Goal: Information Seeking & Learning: Understand process/instructions

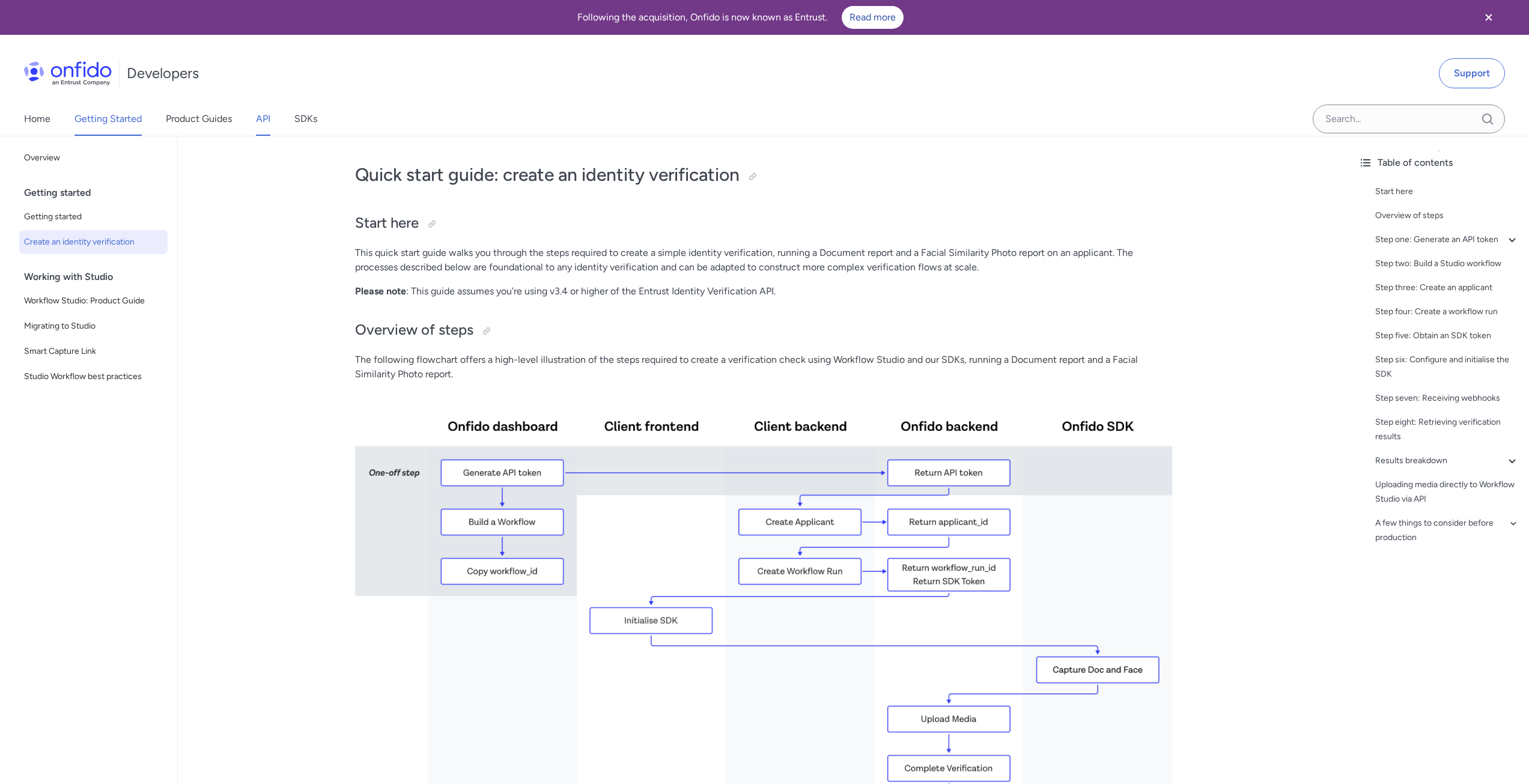
click at [261, 116] on link "API" at bounding box center [263, 119] width 15 height 34
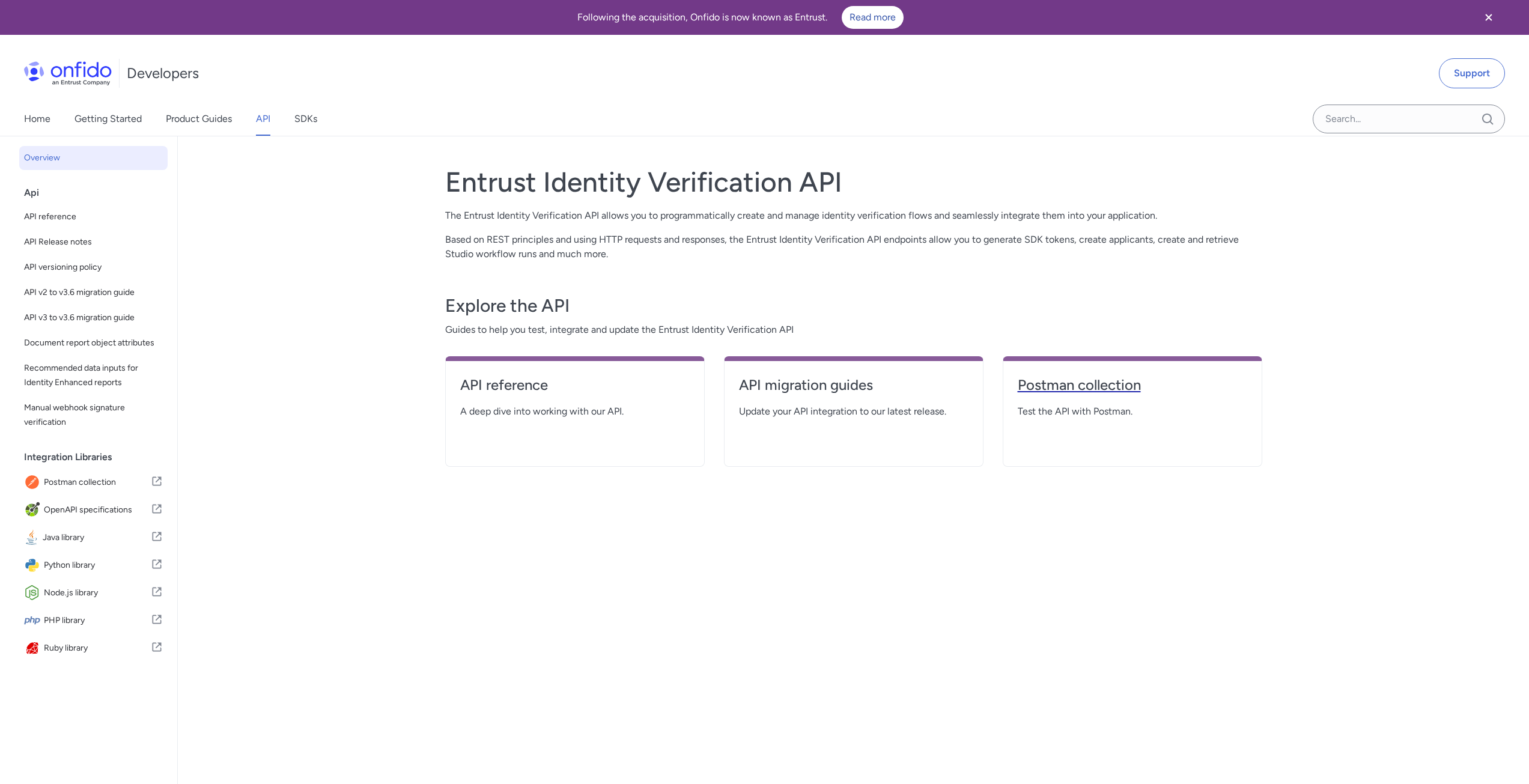
click at [1050, 384] on h4 "Postman collection" at bounding box center [1132, 385] width 230 height 19
click at [476, 386] on h4 "API reference" at bounding box center [575, 385] width 230 height 19
select select "http"
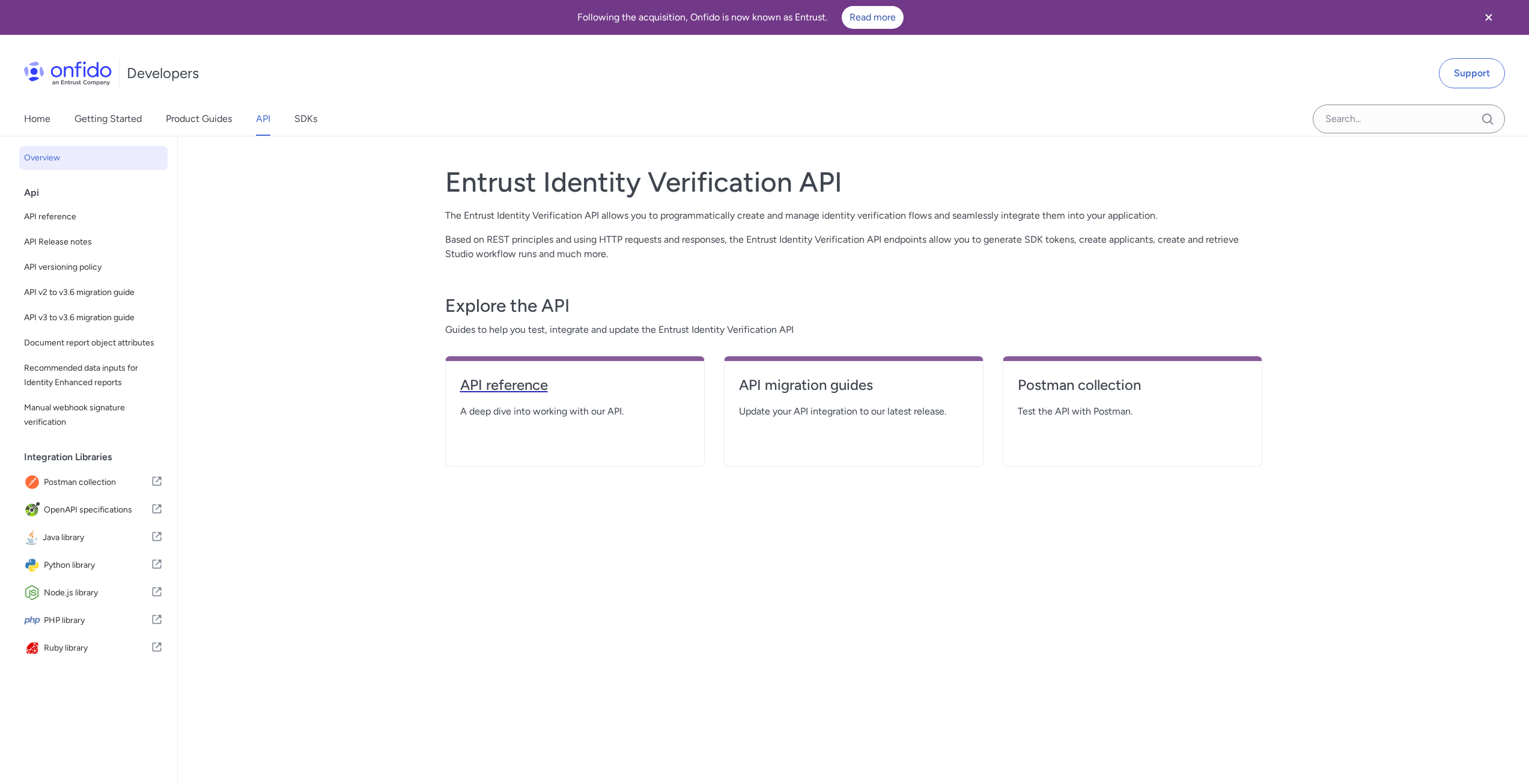
select select "http"
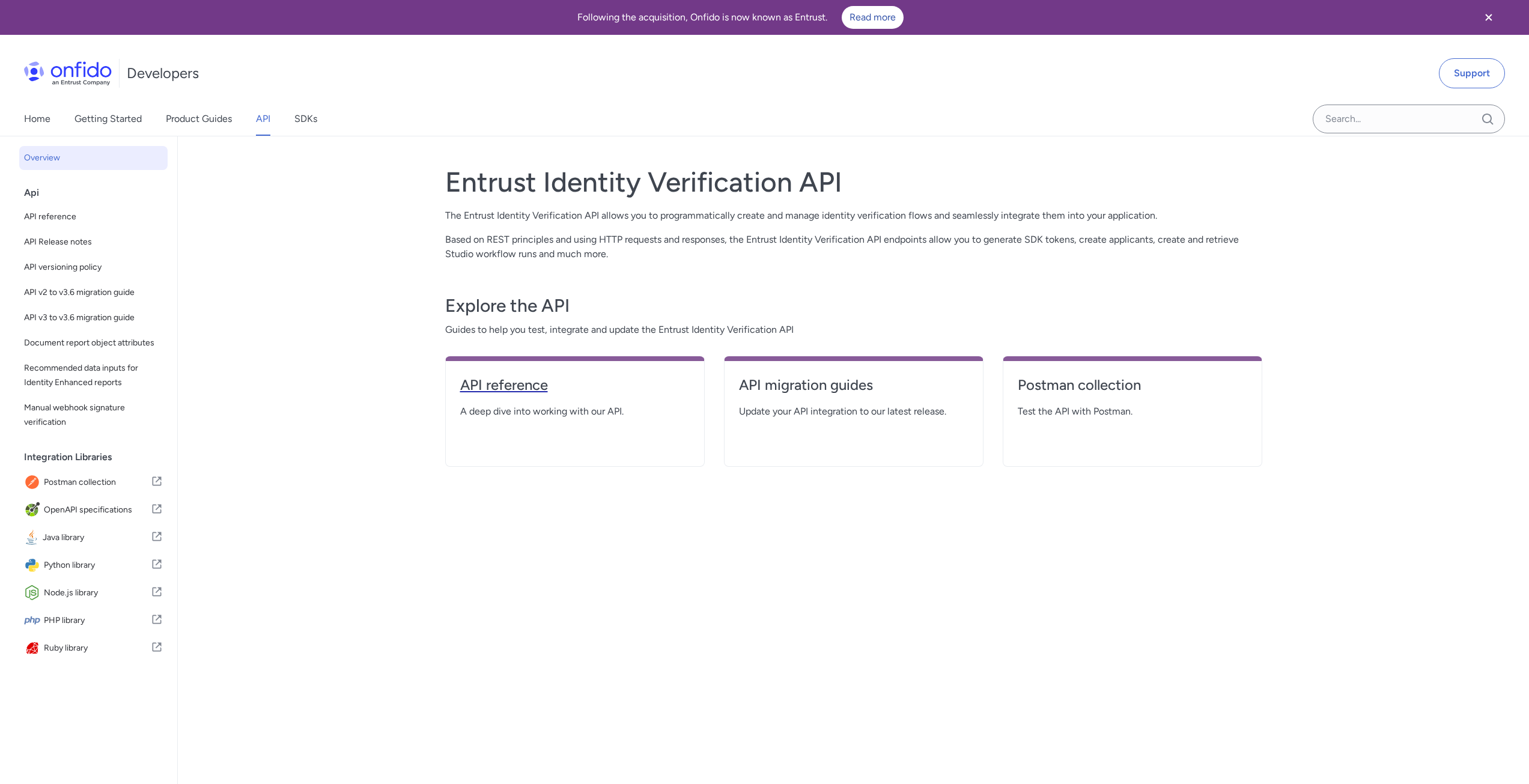
select select "http"
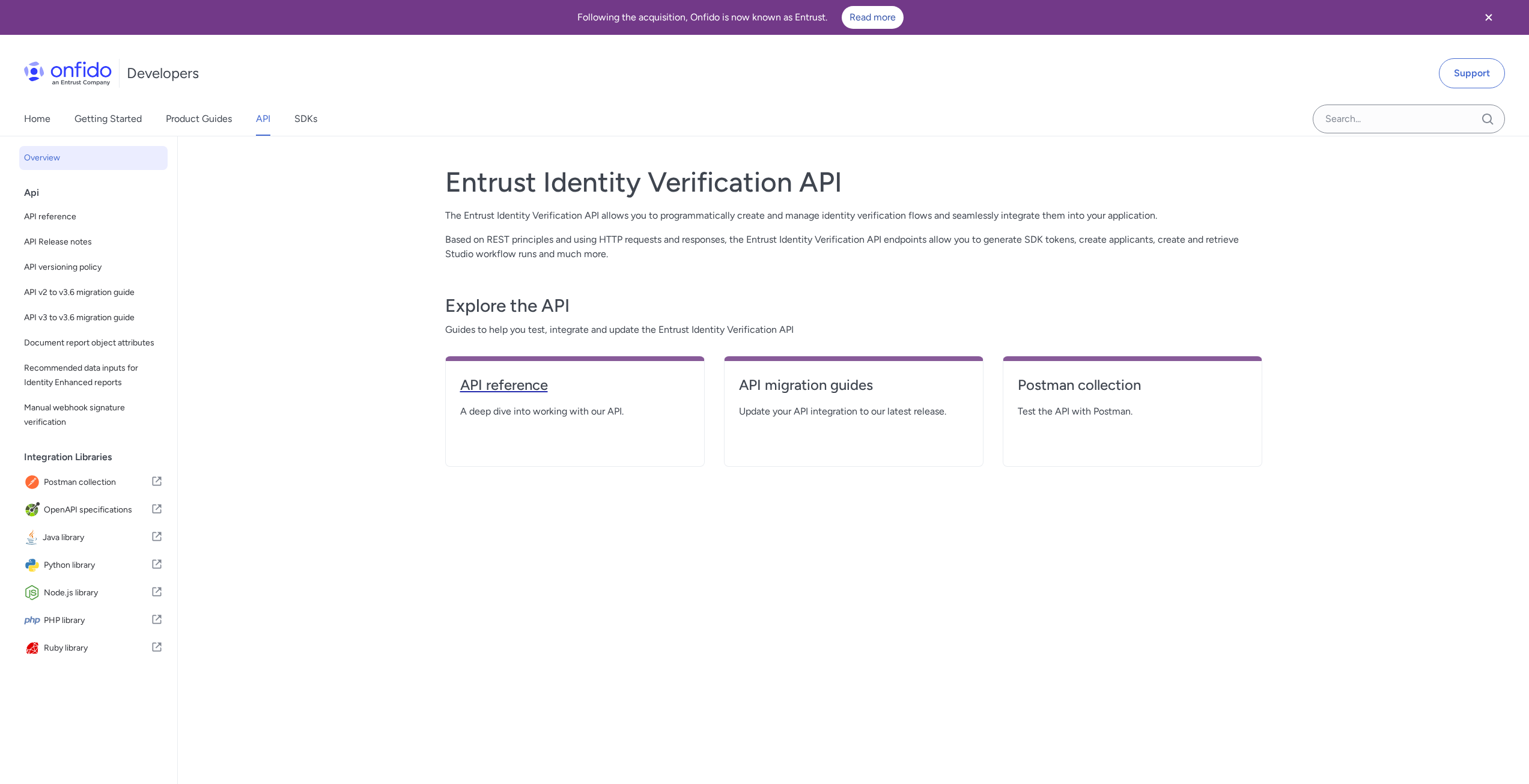
select select "http"
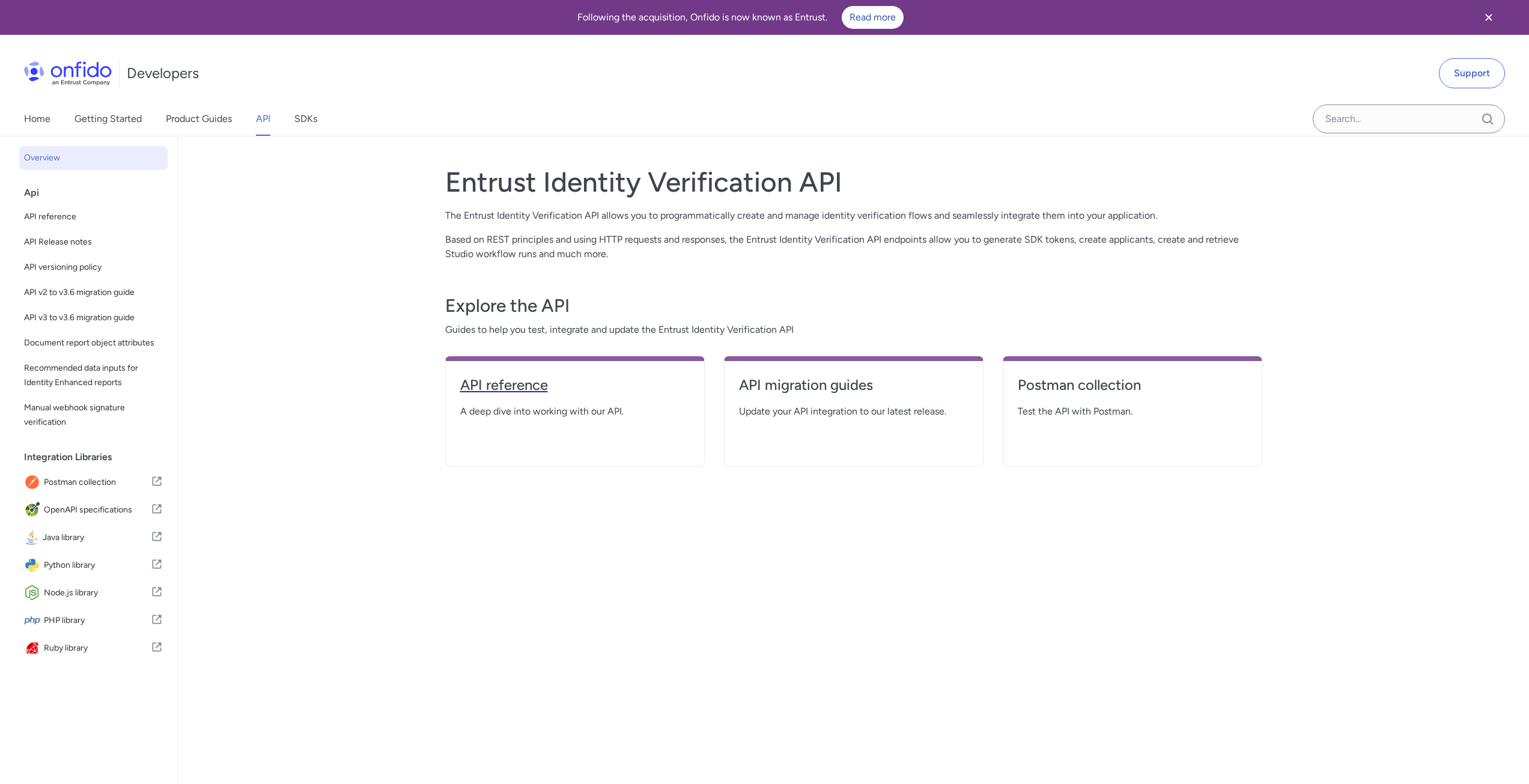
select select "http"
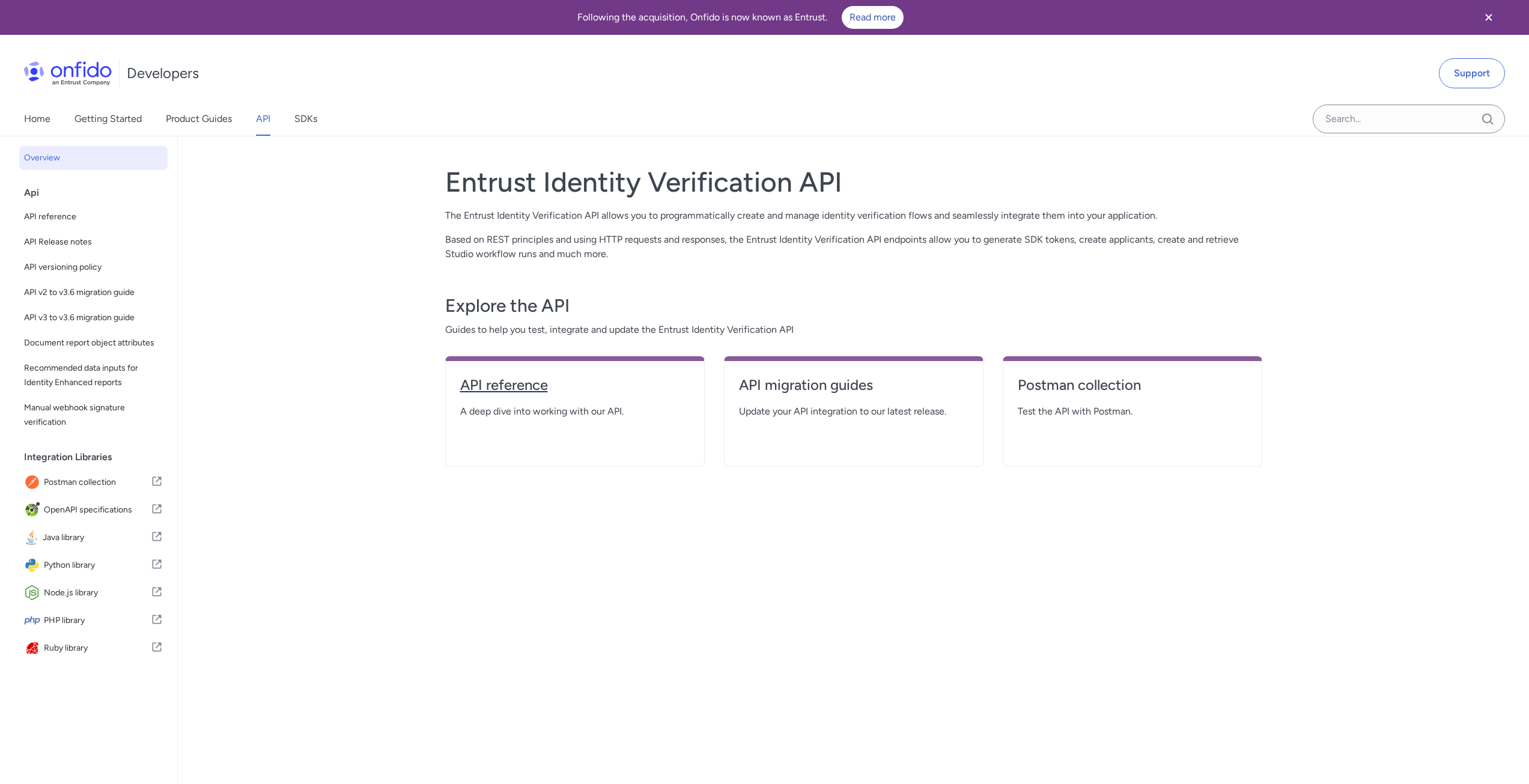
select select "http"
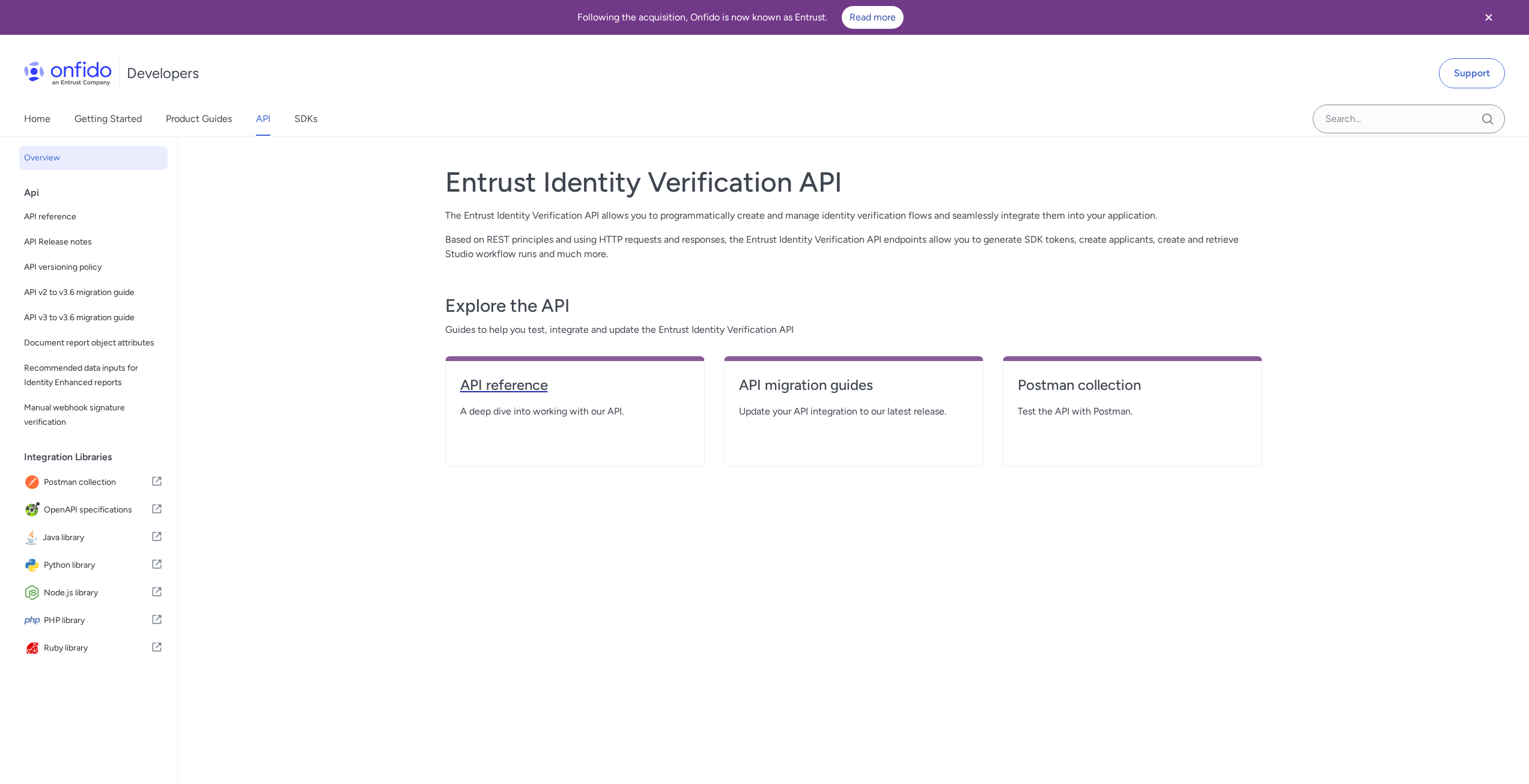
select select "http"
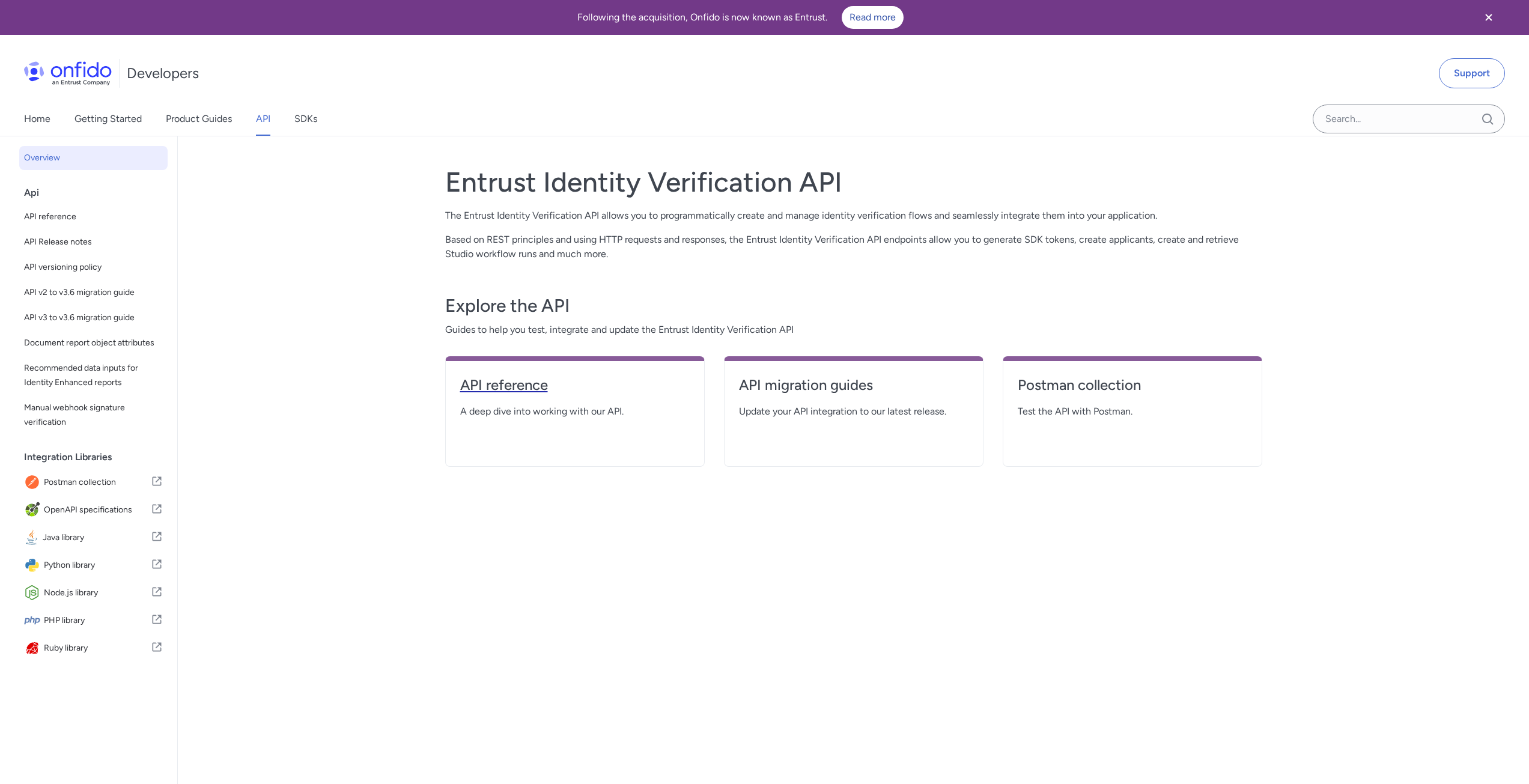
select select "http"
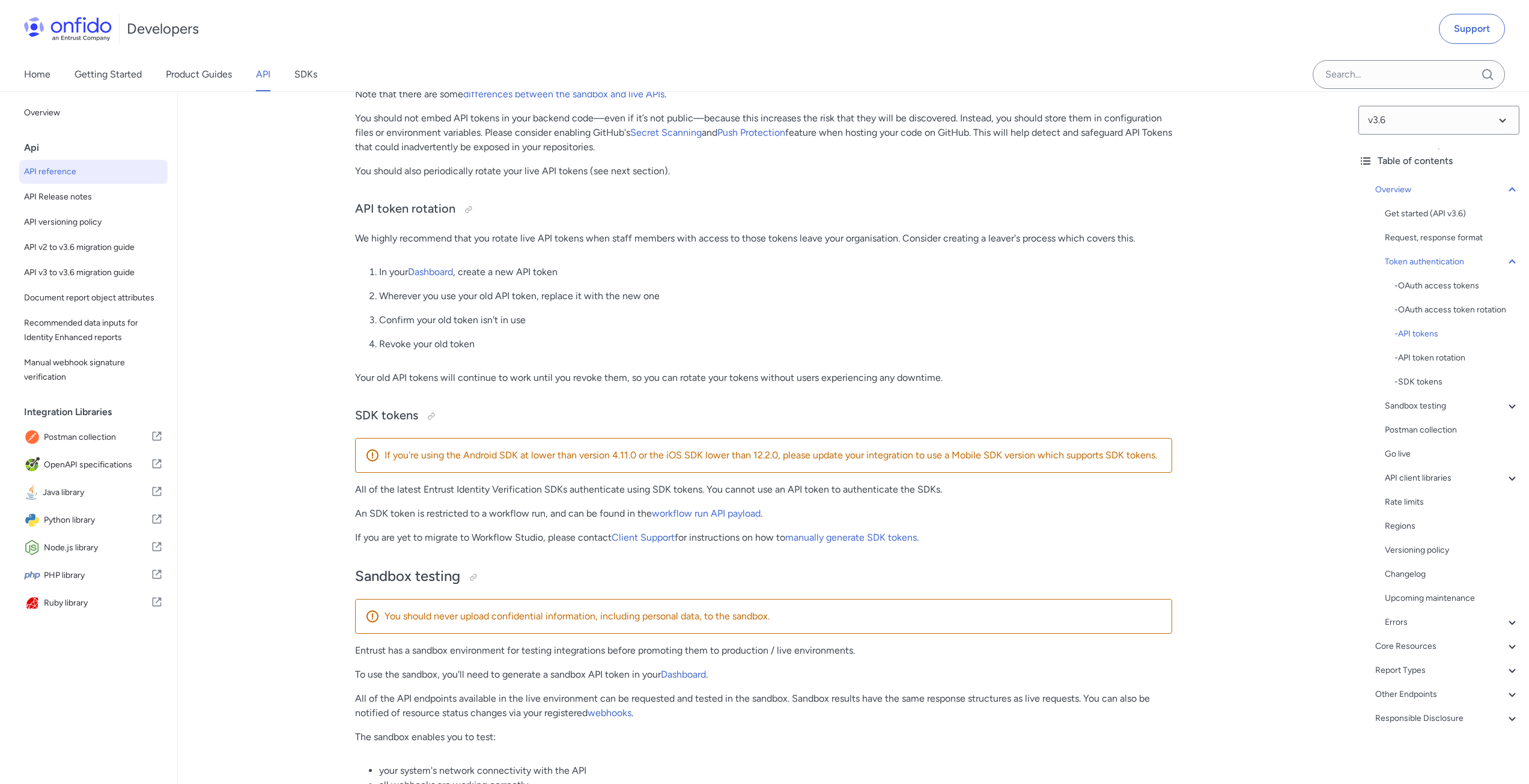
scroll to position [841, 0]
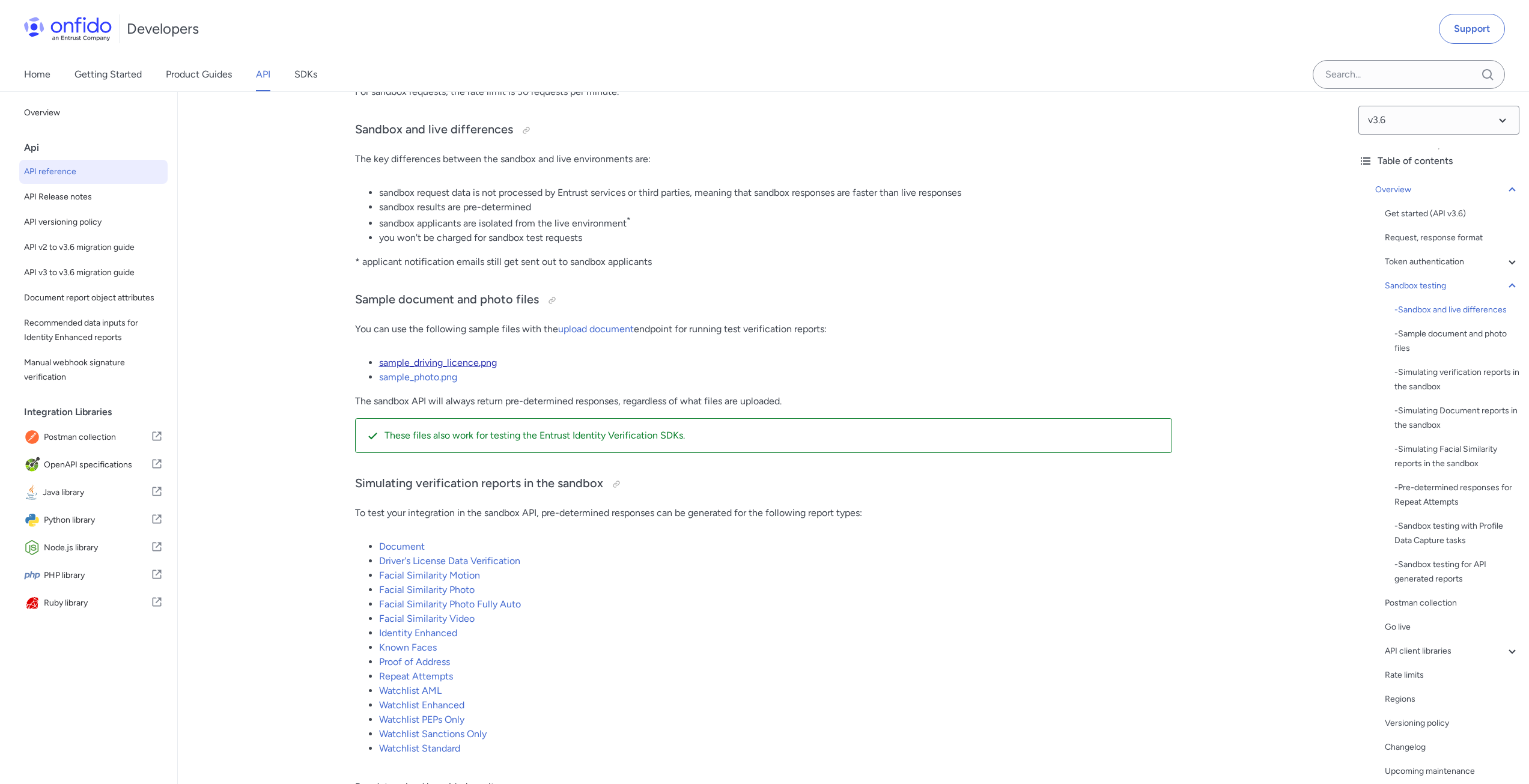
click at [452, 368] on link "sample_driving_licence.png" at bounding box center [439, 362] width 118 height 12
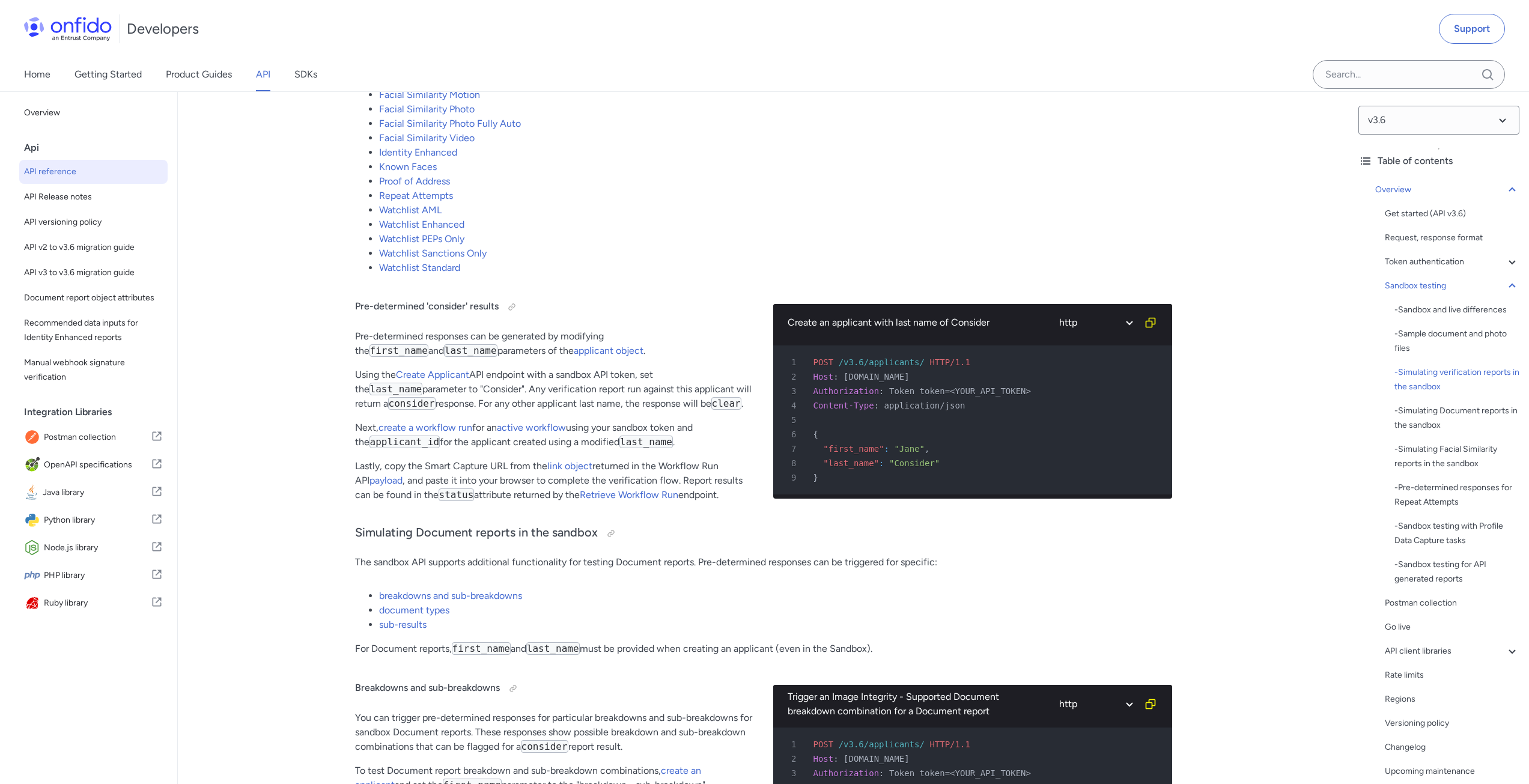
scroll to position [2211, 0]
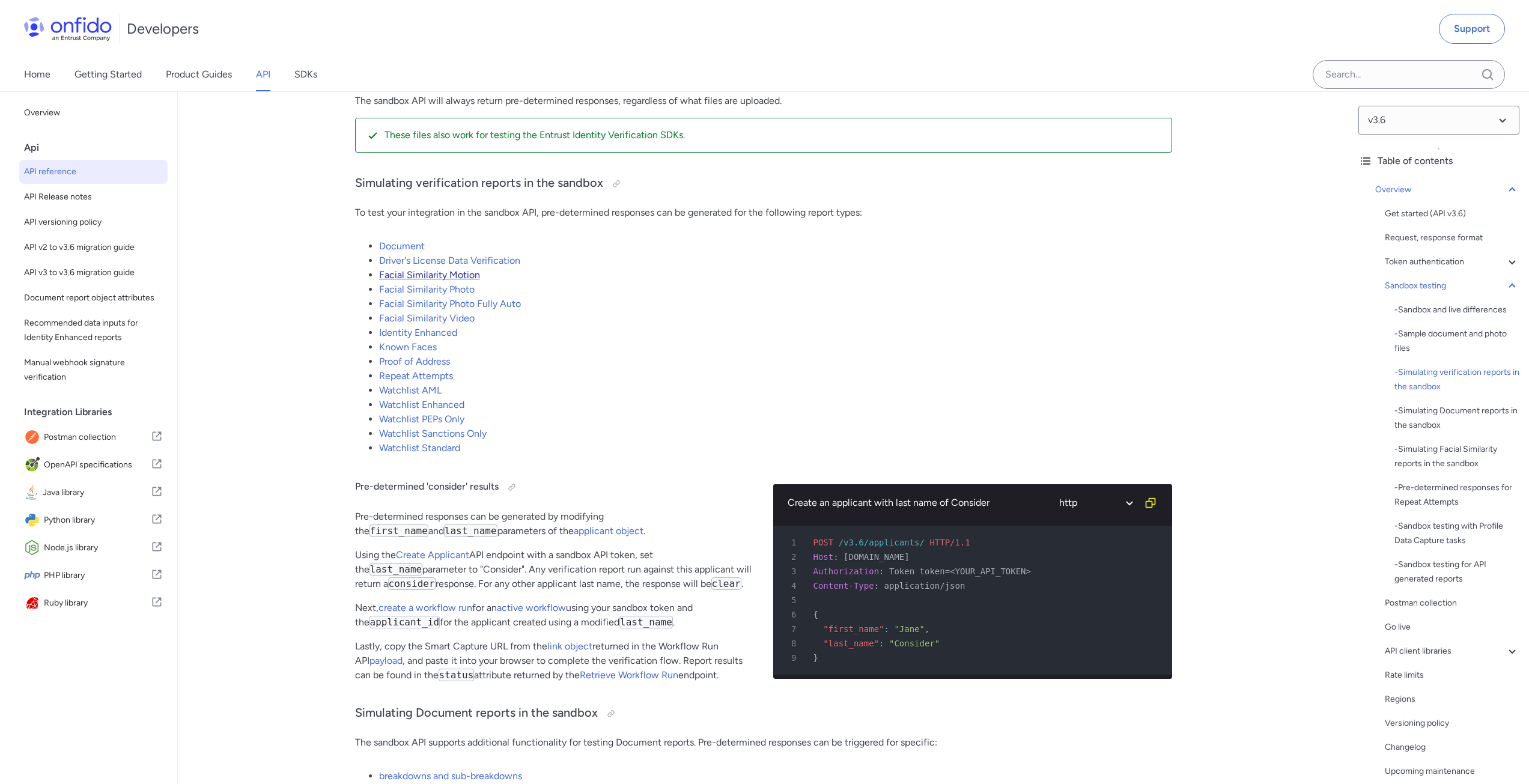
click at [468, 280] on link "Facial Similarity Motion" at bounding box center [429, 275] width 101 height 12
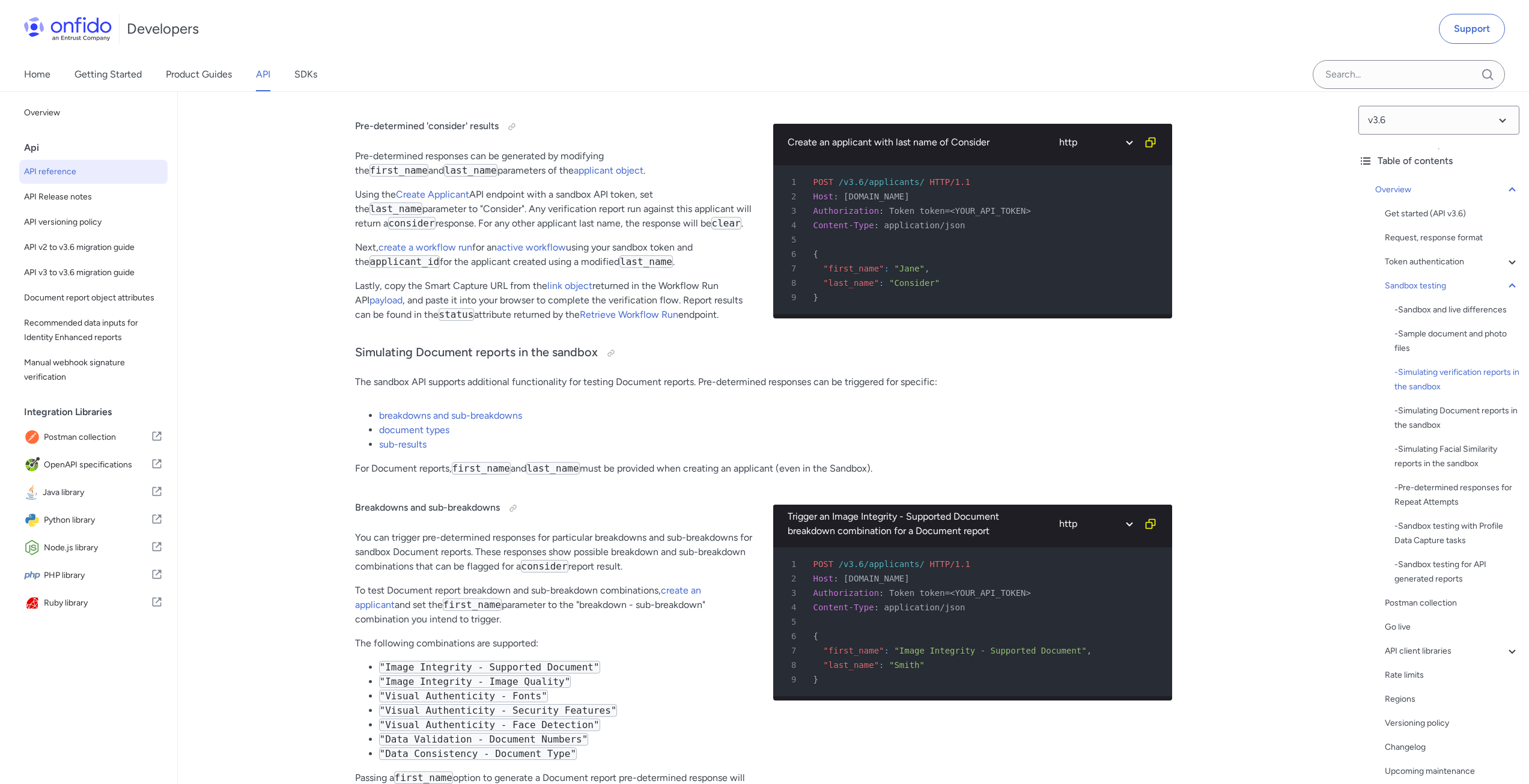
scroll to position [2331, 0]
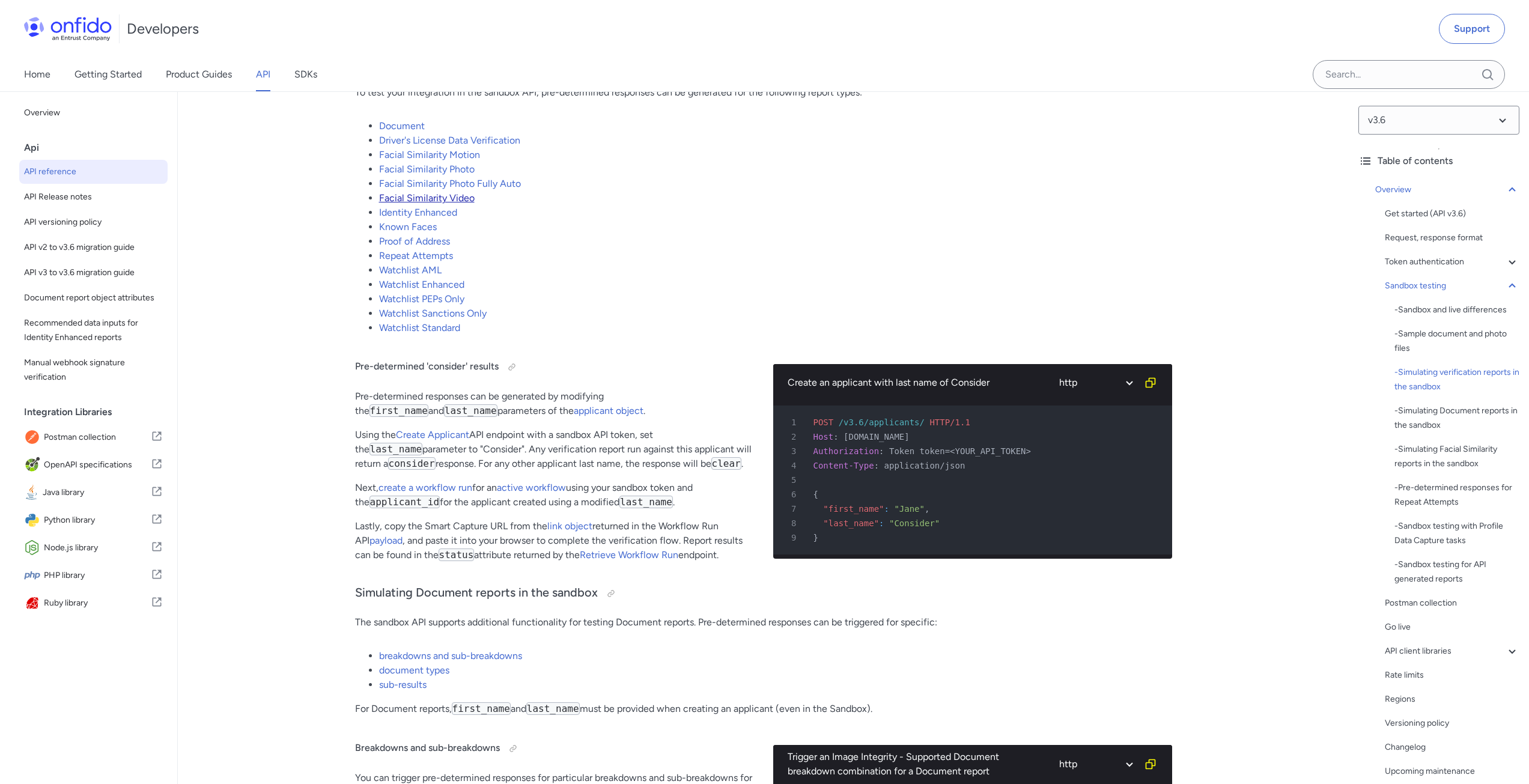
click at [405, 203] on link "Facial Similarity Video" at bounding box center [427, 198] width 95 height 12
click at [409, 203] on link "Facial Similarity Video" at bounding box center [427, 198] width 95 height 12
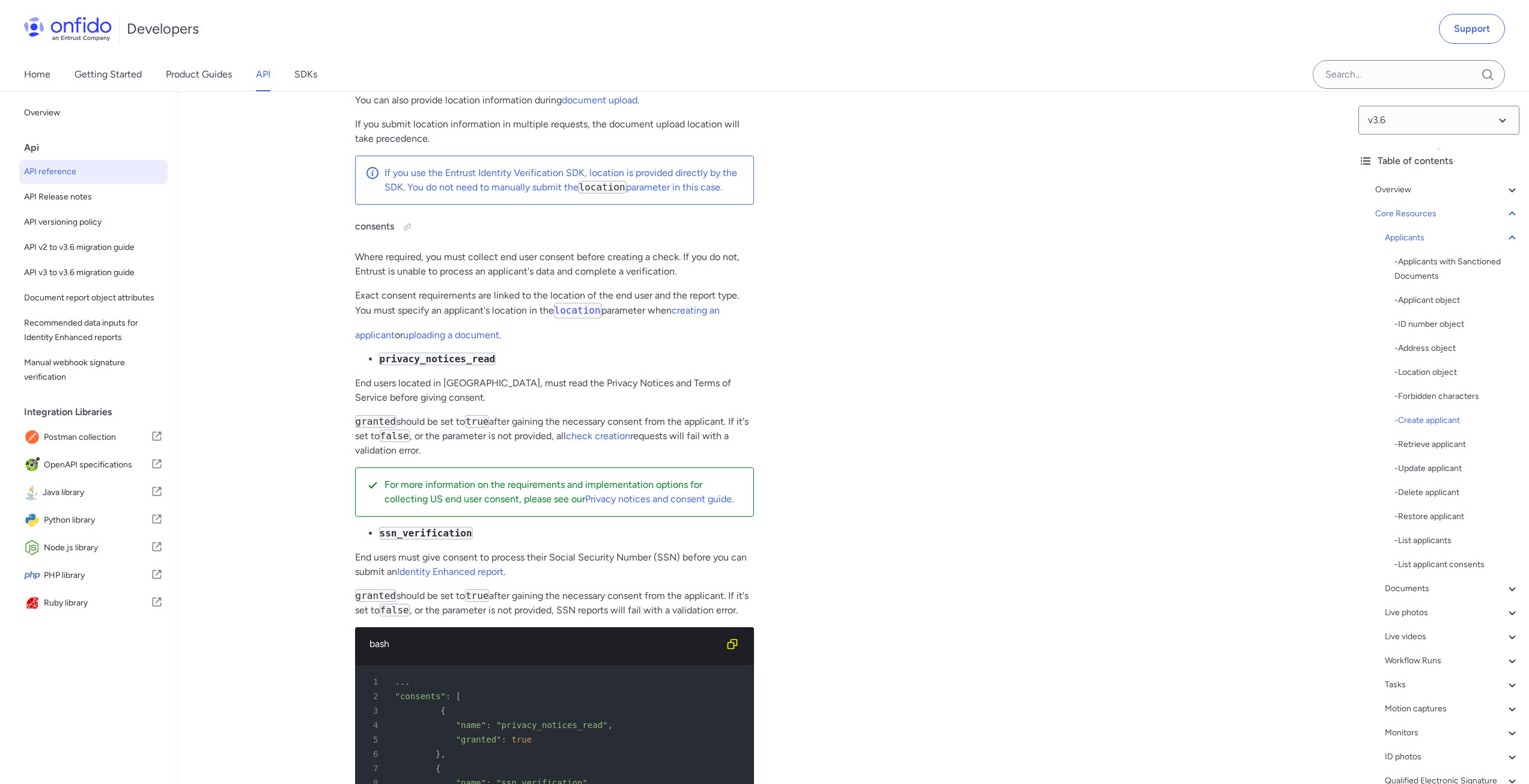
scroll to position [16025, 0]
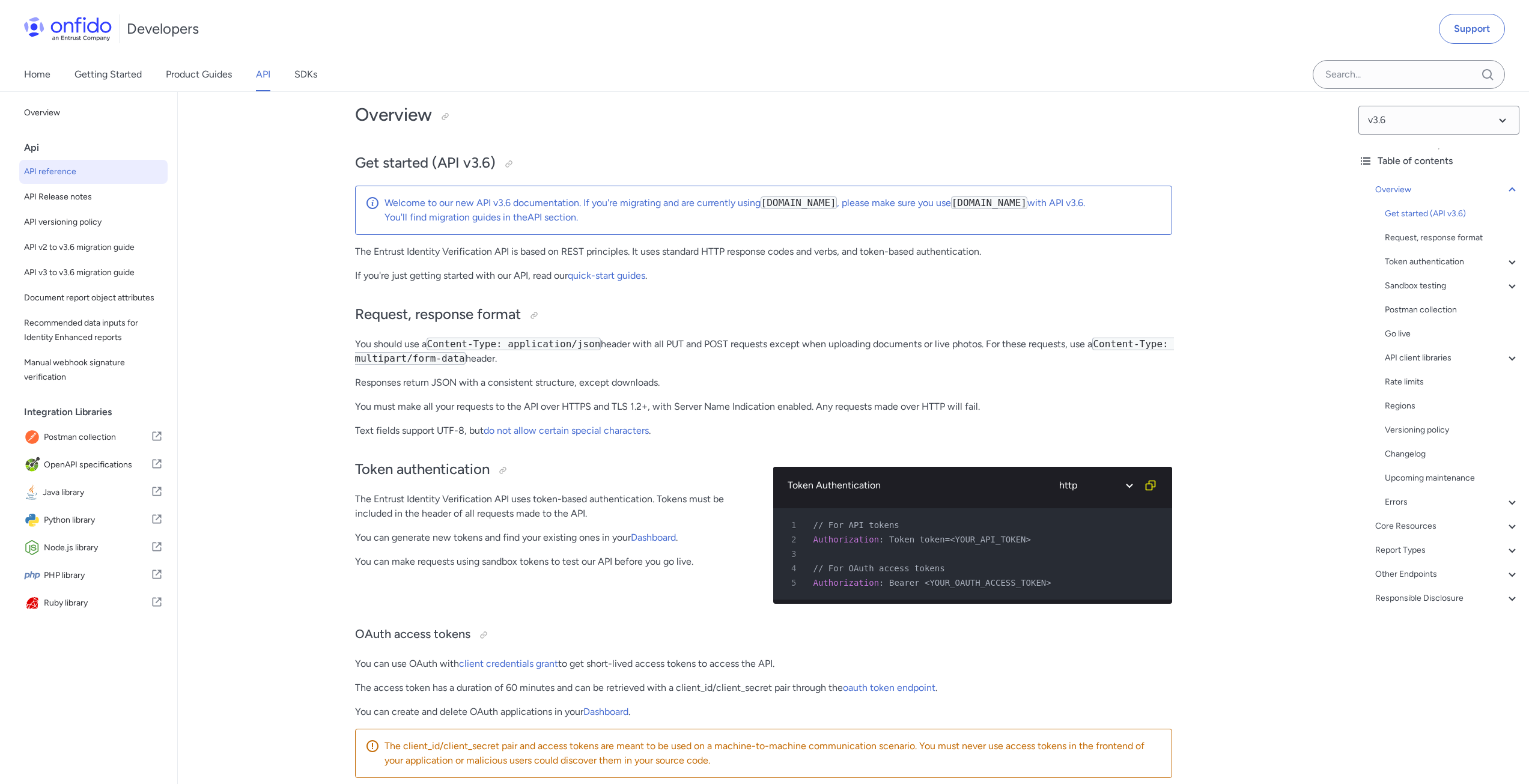
scroll to position [240, 0]
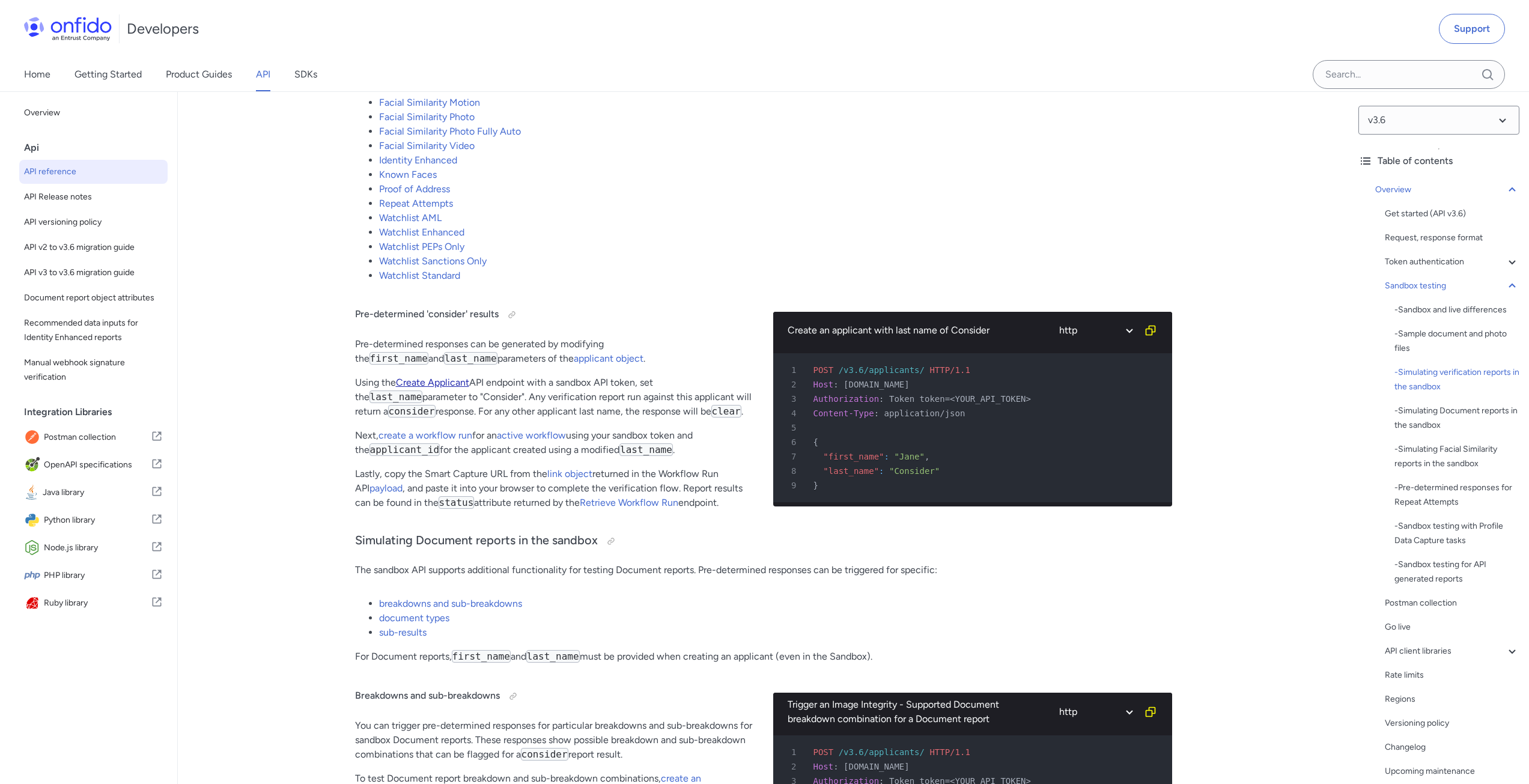
click at [439, 388] on link "Create Applicant" at bounding box center [432, 382] width 74 height 12
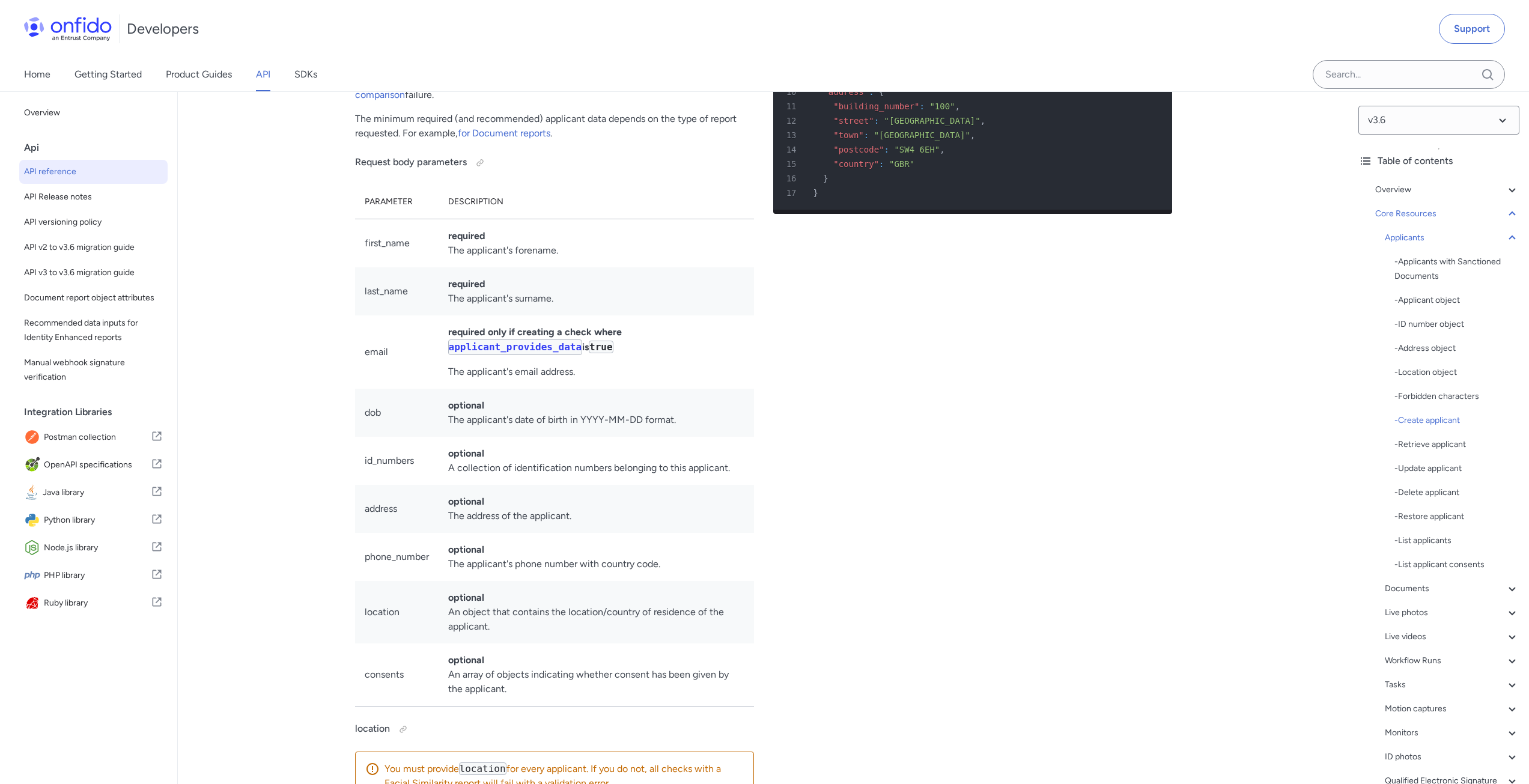
scroll to position [14472, 0]
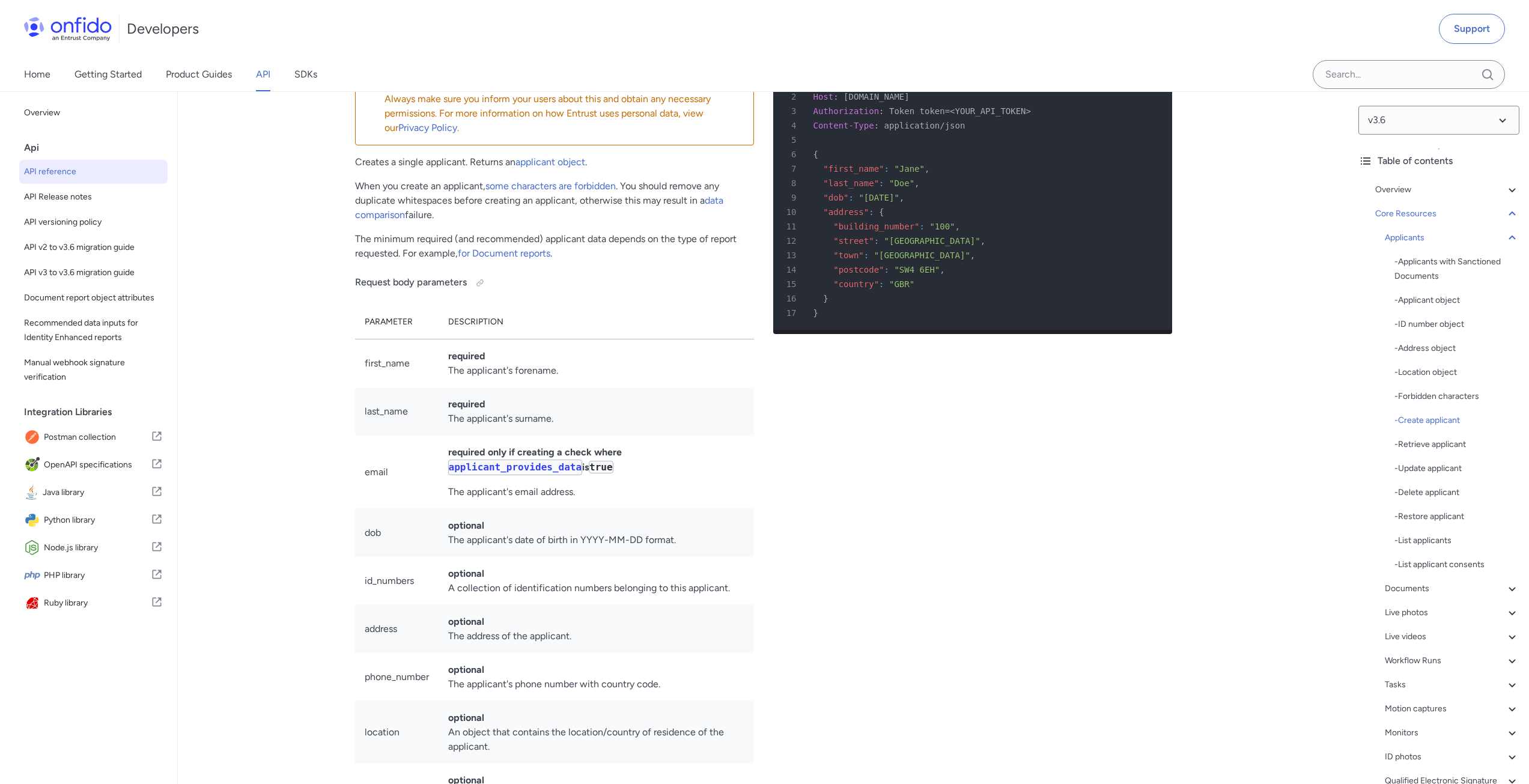
click at [355, 36] on h3 "Create applicant" at bounding box center [554, 26] width 399 height 19
click at [1153, 49] on icon "Copy code snippet button" at bounding box center [1150, 42] width 12 height 12
click at [1154, 49] on icon "Copy code snippet button" at bounding box center [1150, 42] width 12 height 12
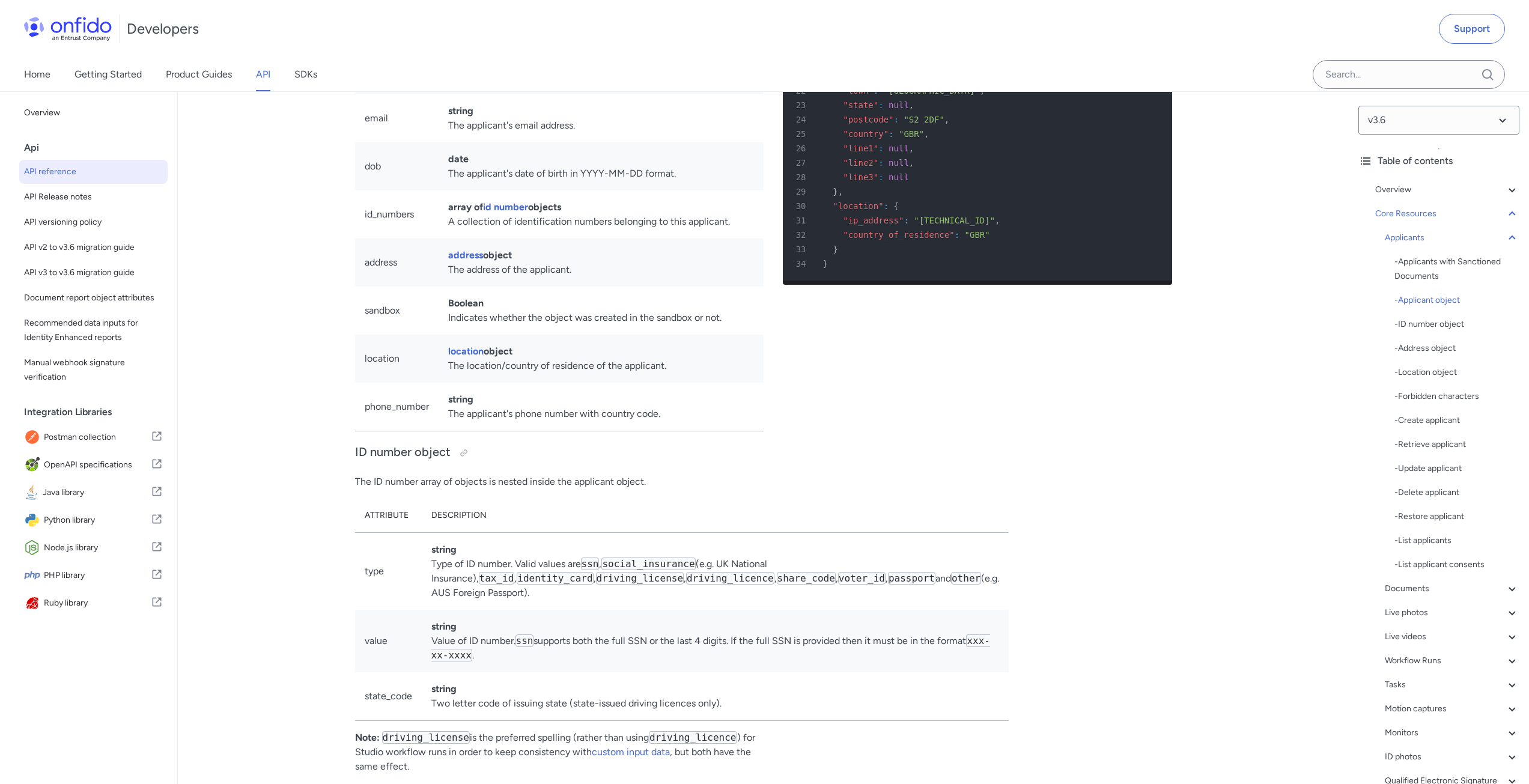
scroll to position [12070, 0]
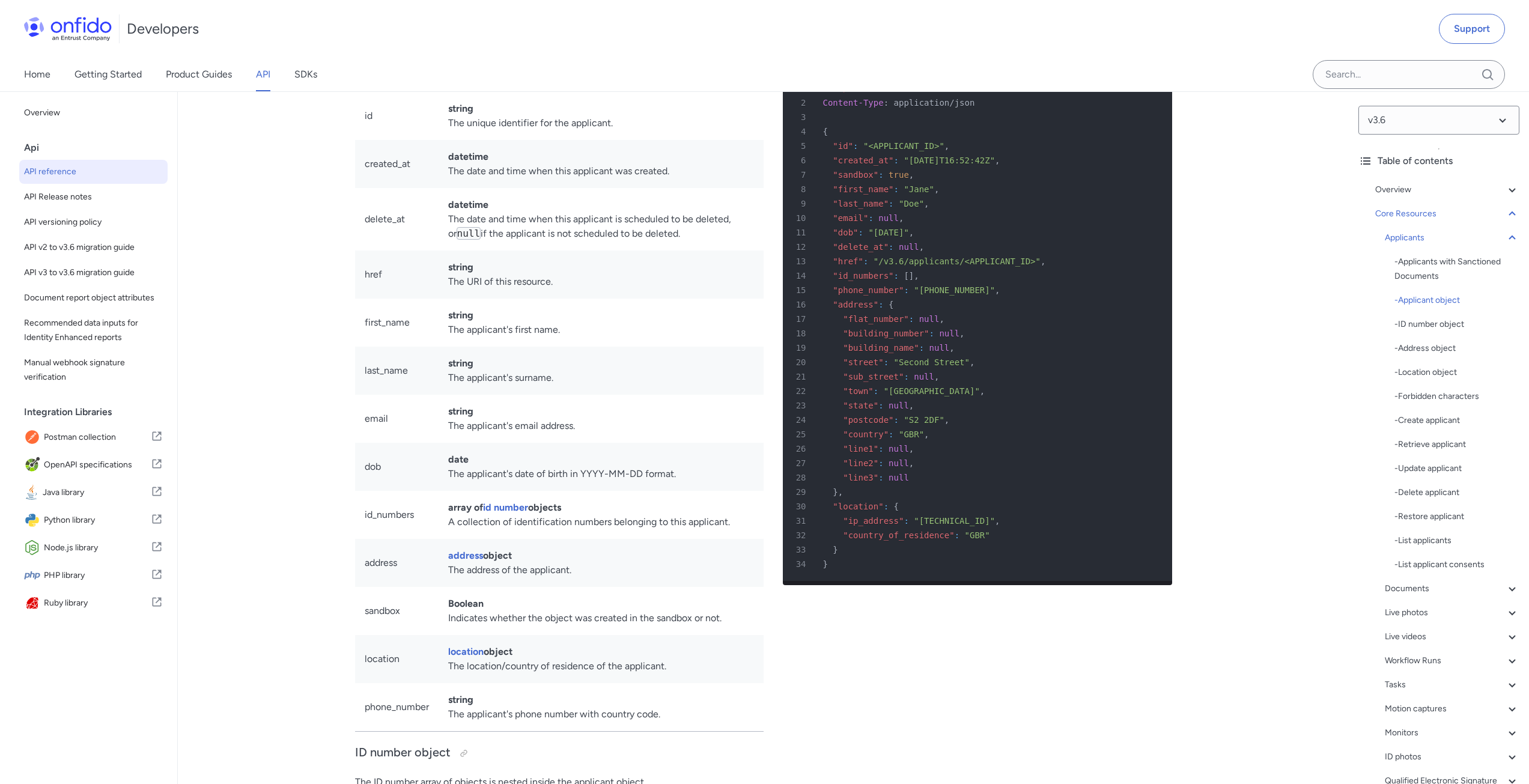
click at [1149, 56] on icon "Copy code snippet button" at bounding box center [1150, 50] width 12 height 12
click at [816, 95] on div "1 HTTP/1.1 201 Created" at bounding box center [972, 88] width 368 height 15
click at [1147, 56] on icon "Copy code snippet button" at bounding box center [1150, 50] width 12 height 12
click at [1149, 56] on icon "Copy code snippet button" at bounding box center [1150, 50] width 12 height 12
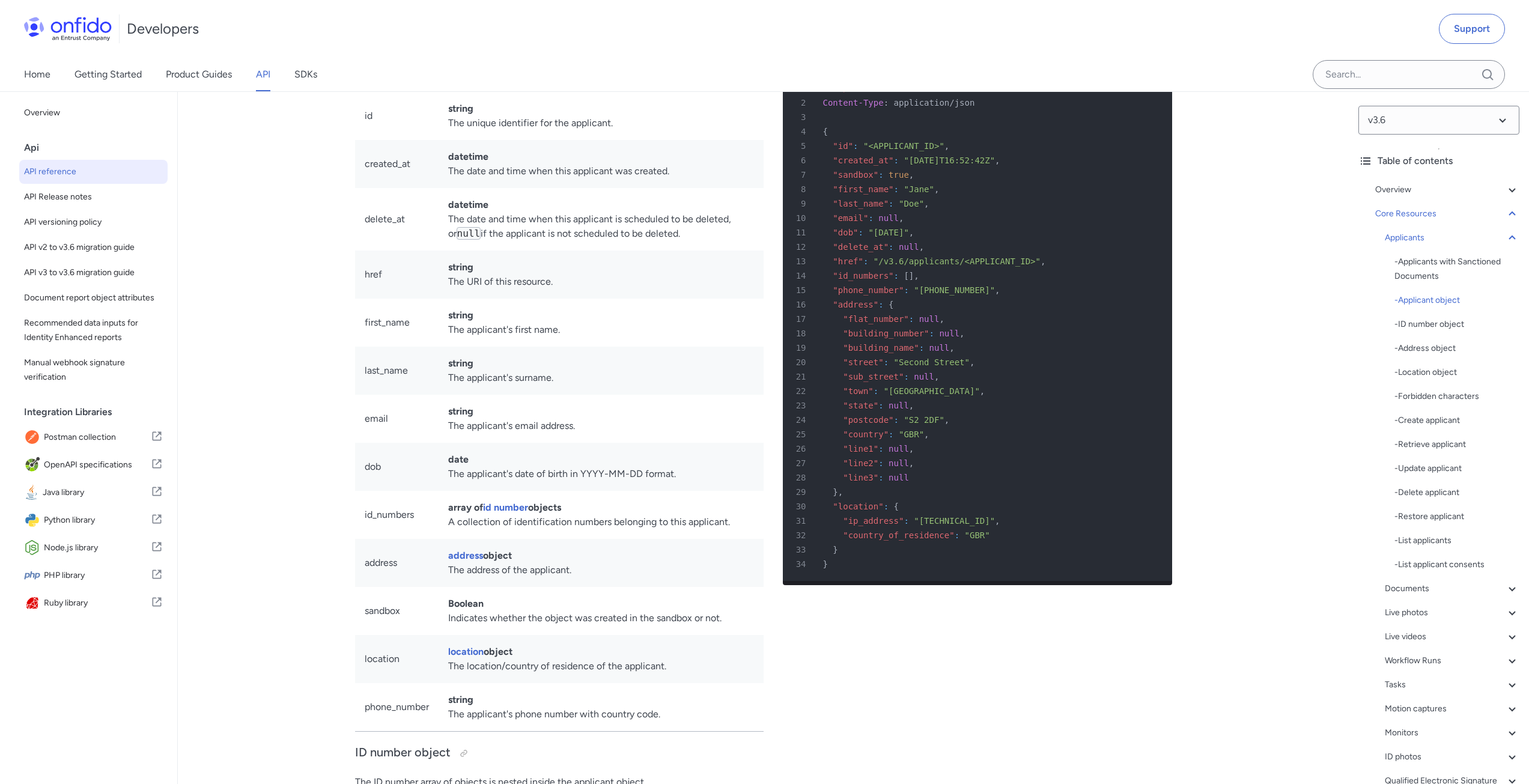
scroll to position [11770, 0]
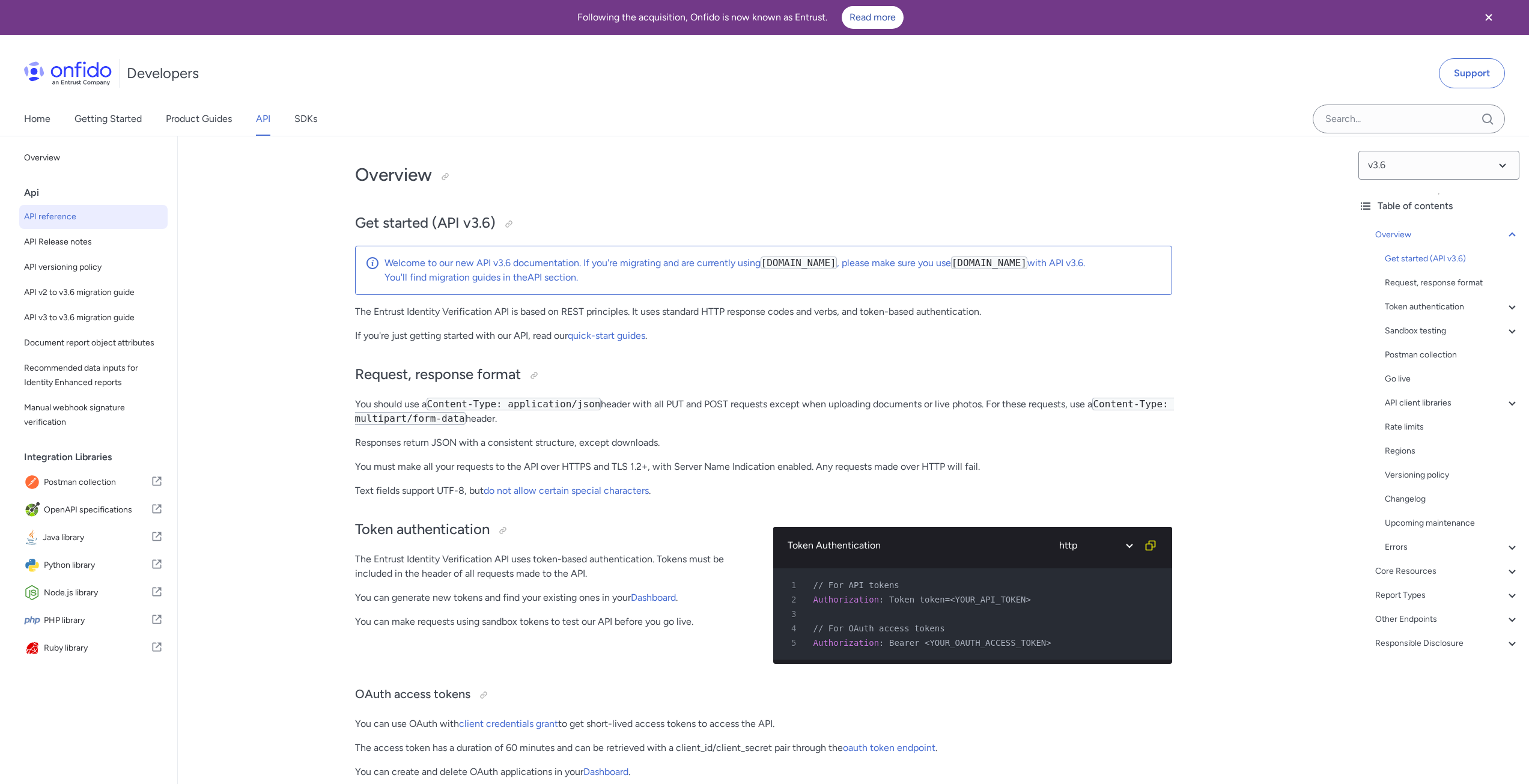
scroll to position [300, 0]
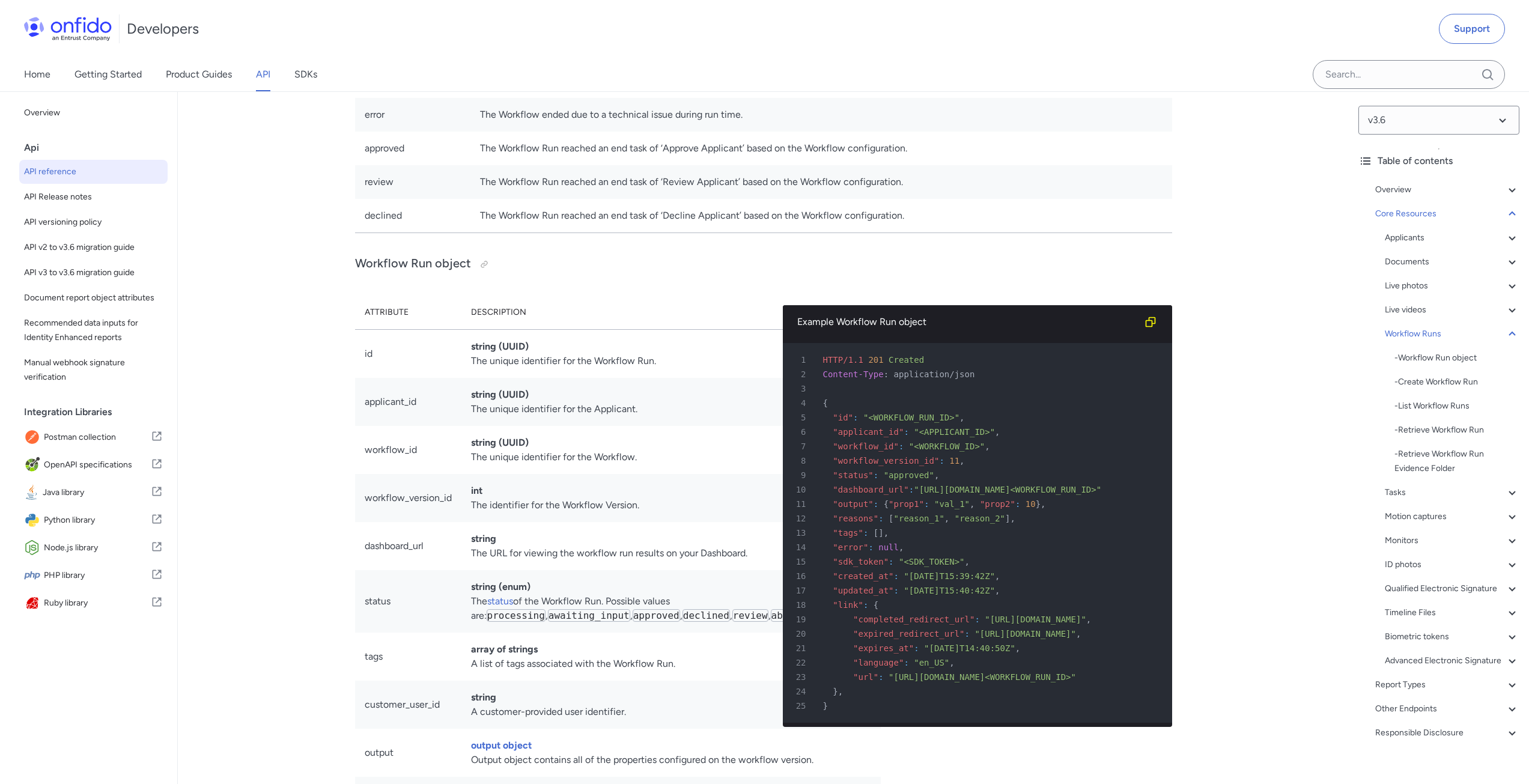
scroll to position [25798, 0]
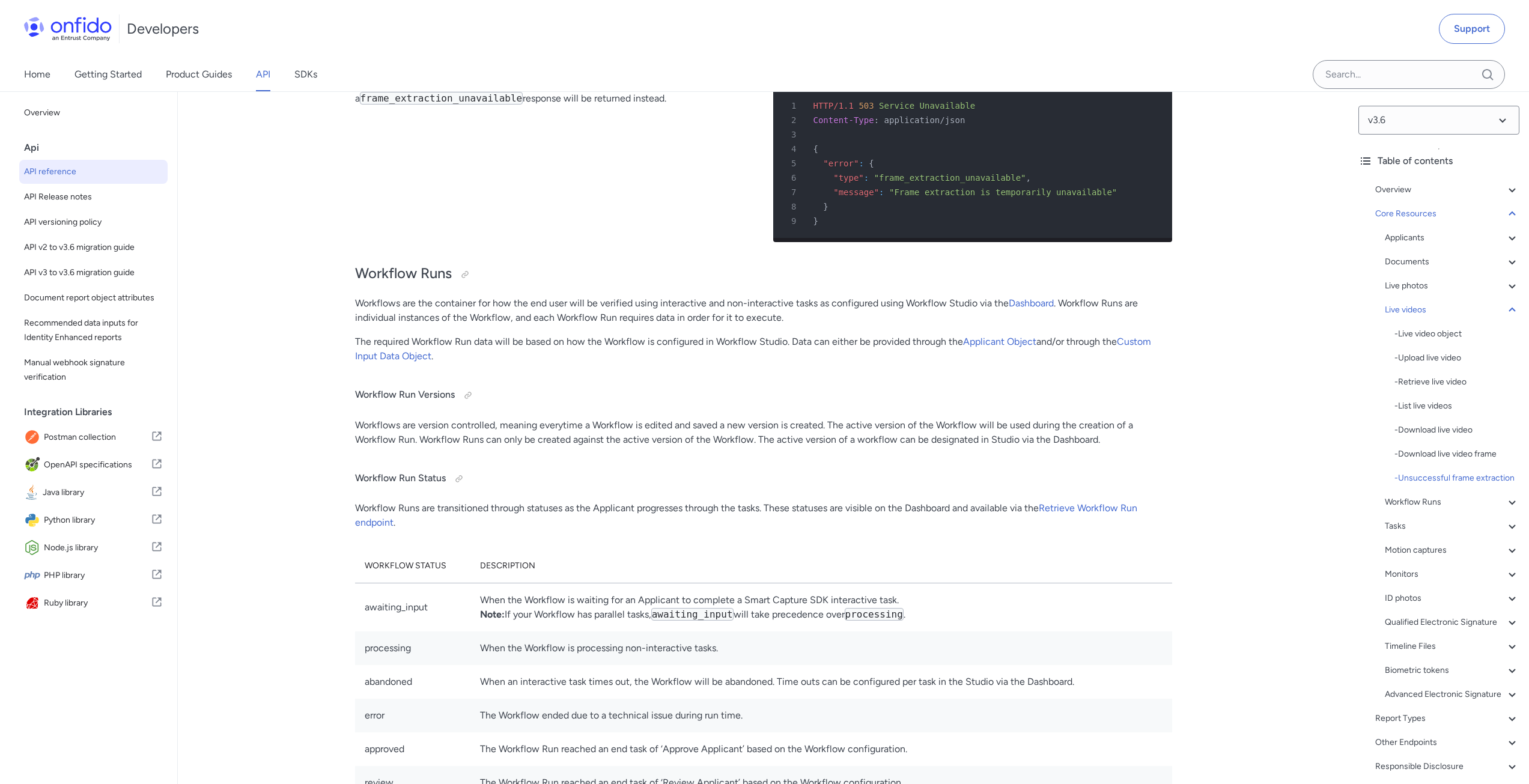
scroll to position [25198, 0]
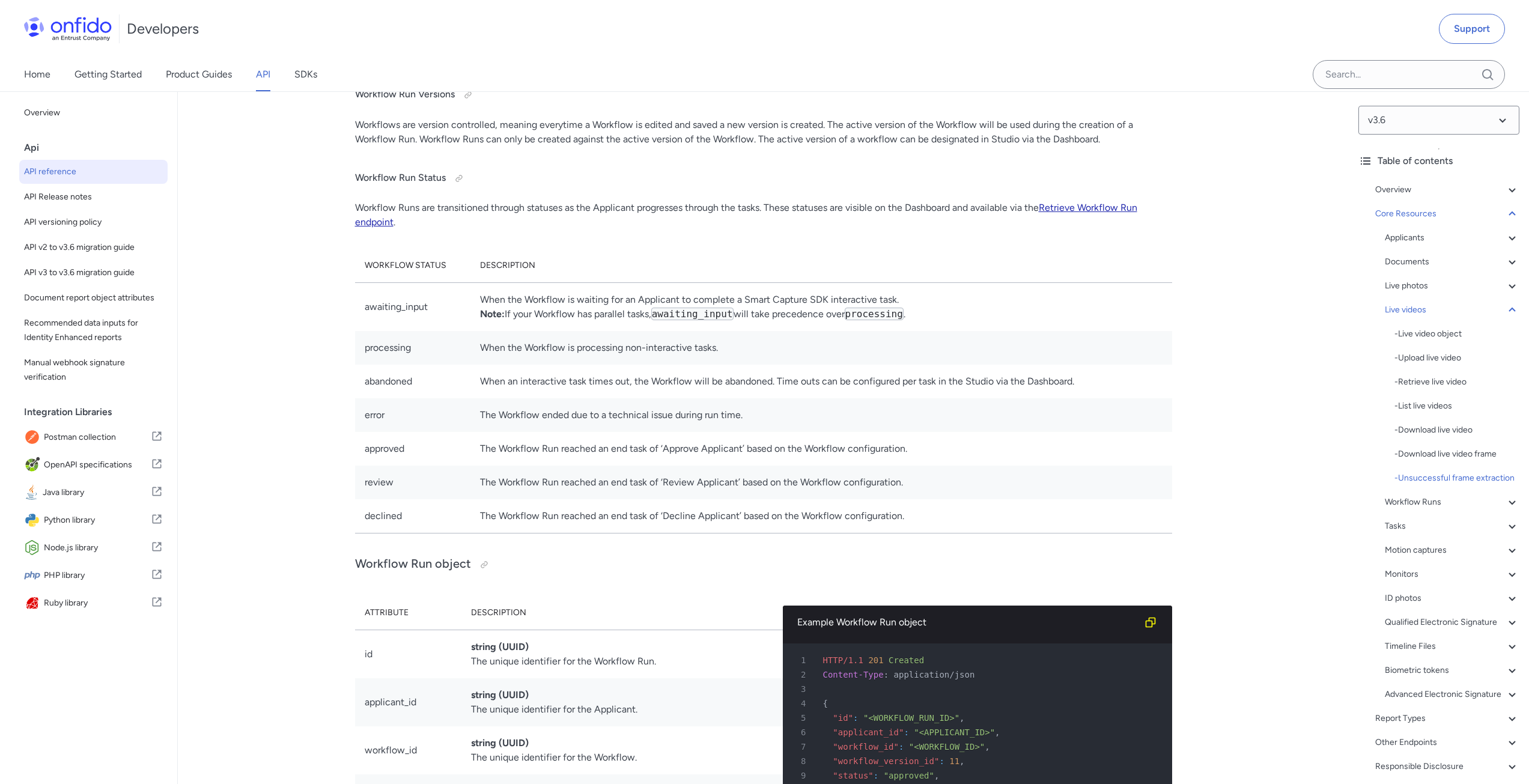
click at [1110, 228] on link "Retrieve Workflow Run endpoint" at bounding box center [746, 214] width 783 height 25
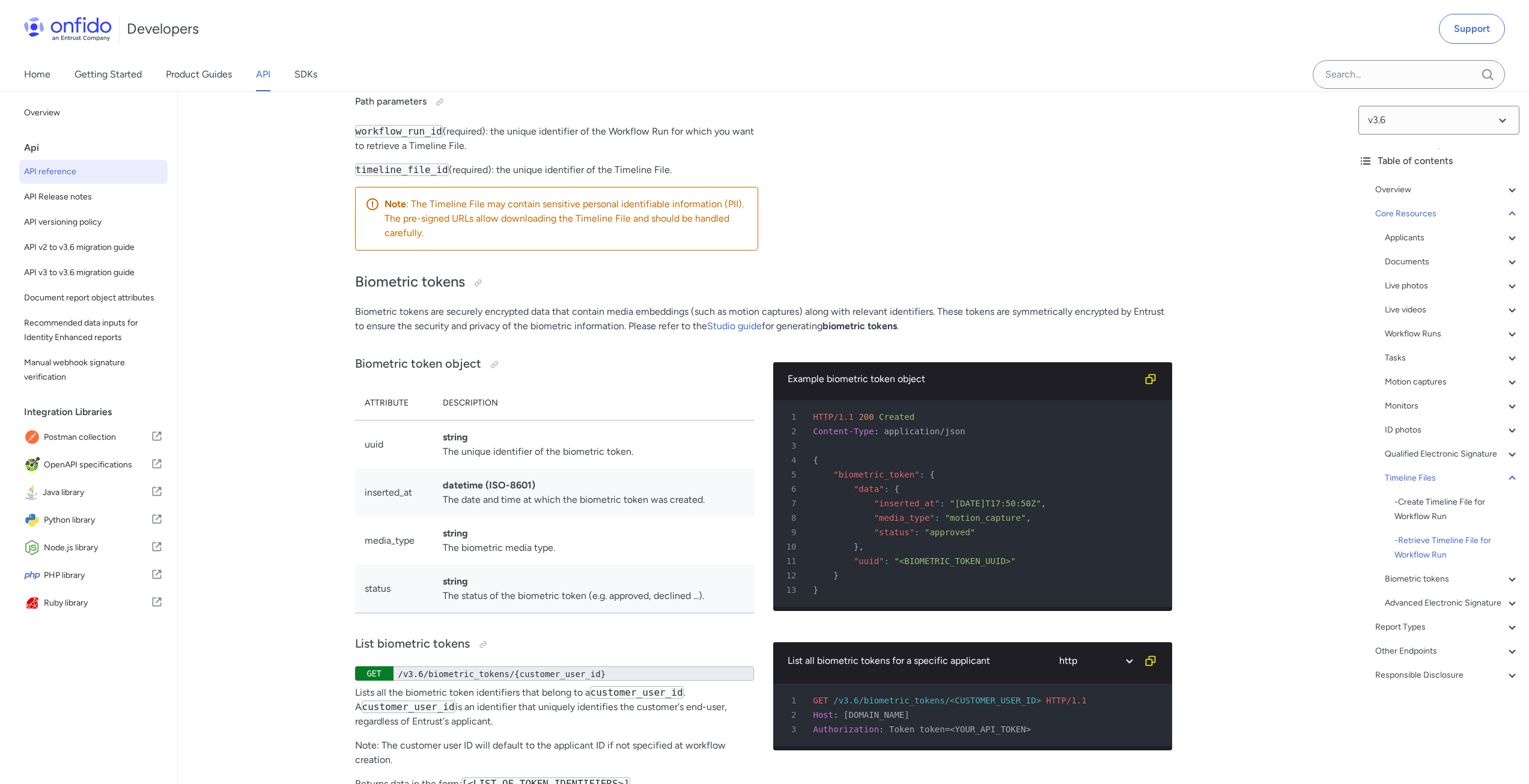
scroll to position [40081, 0]
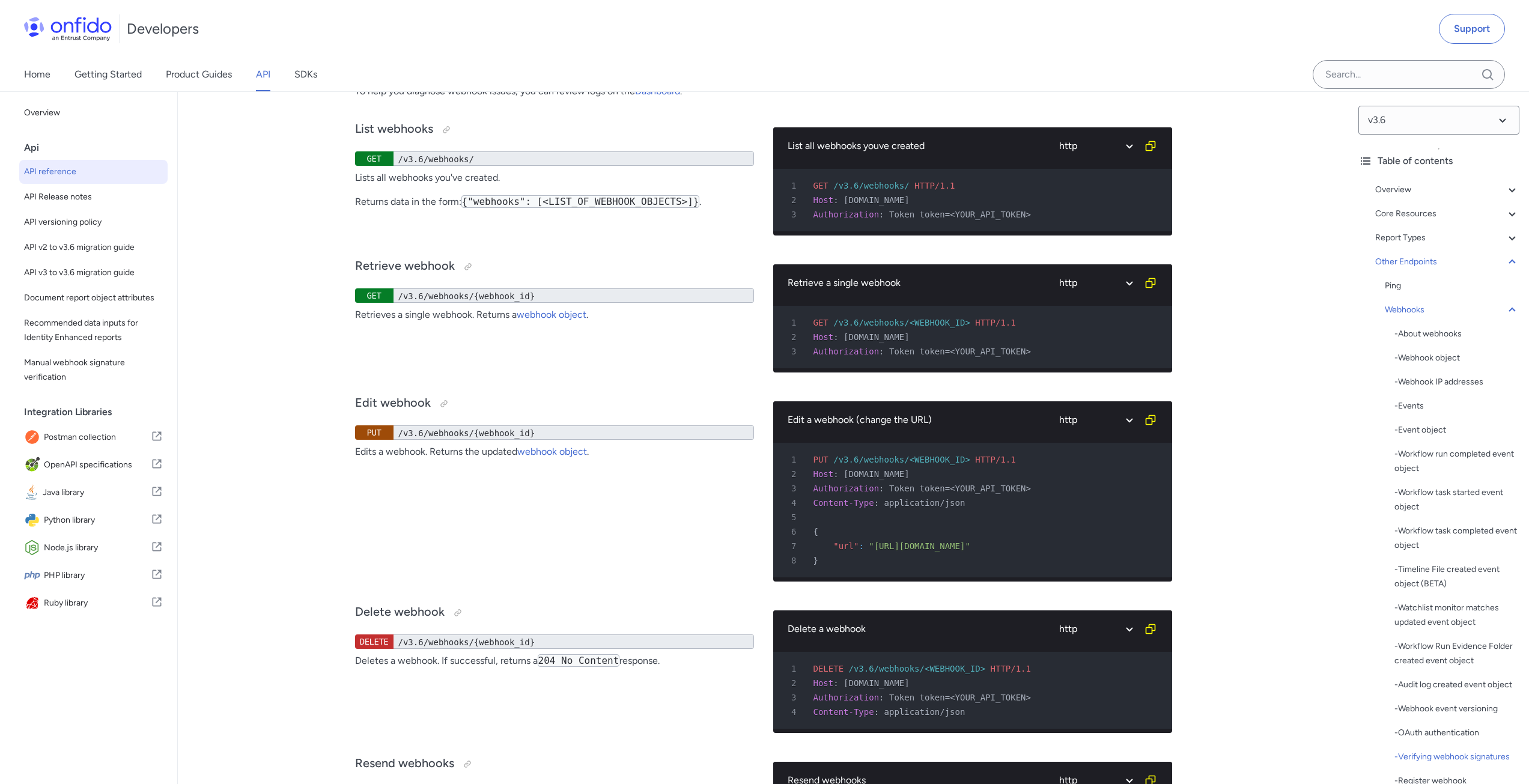
scroll to position [95517, 0]
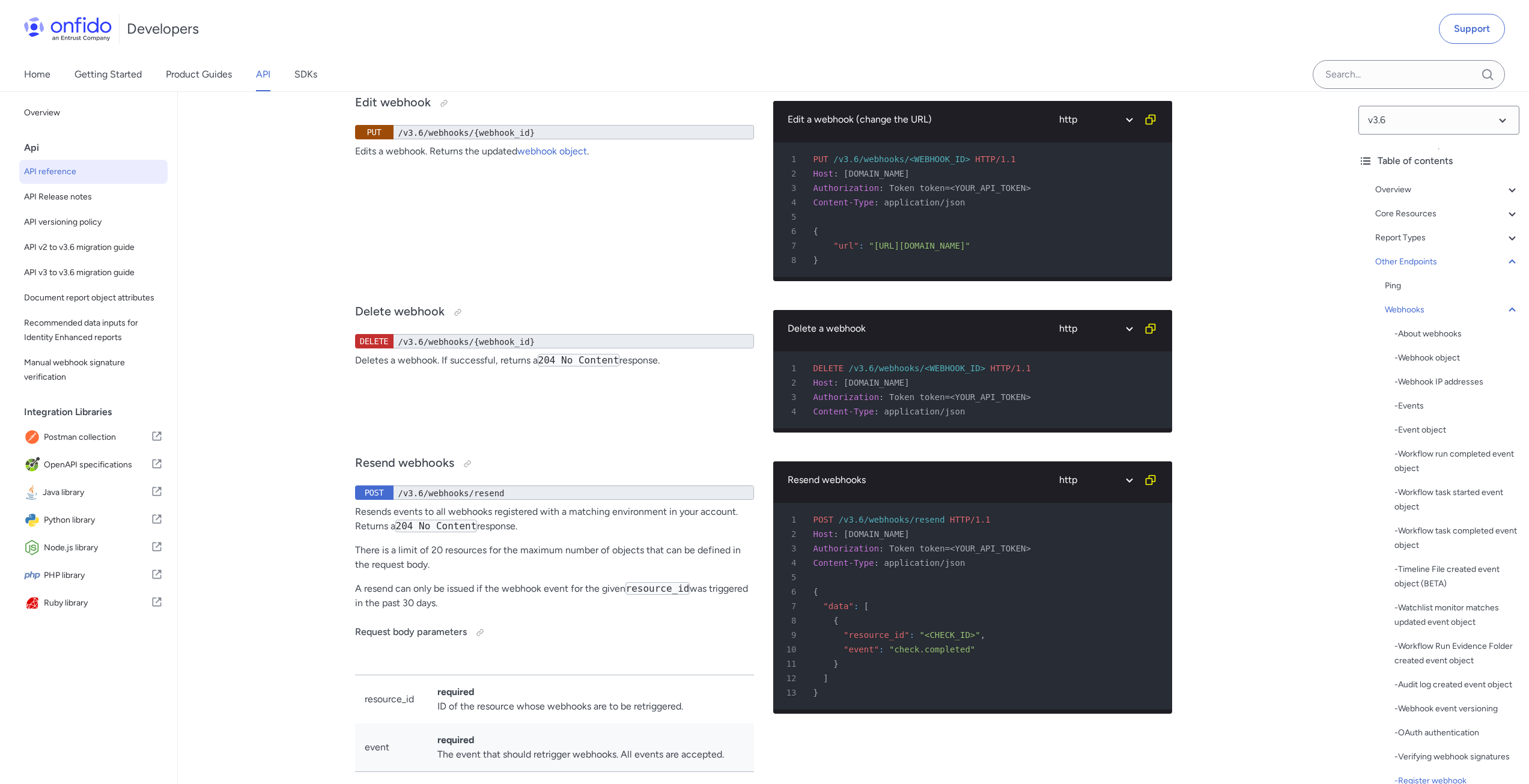
click at [50, 174] on span "API reference" at bounding box center [93, 172] width 139 height 15
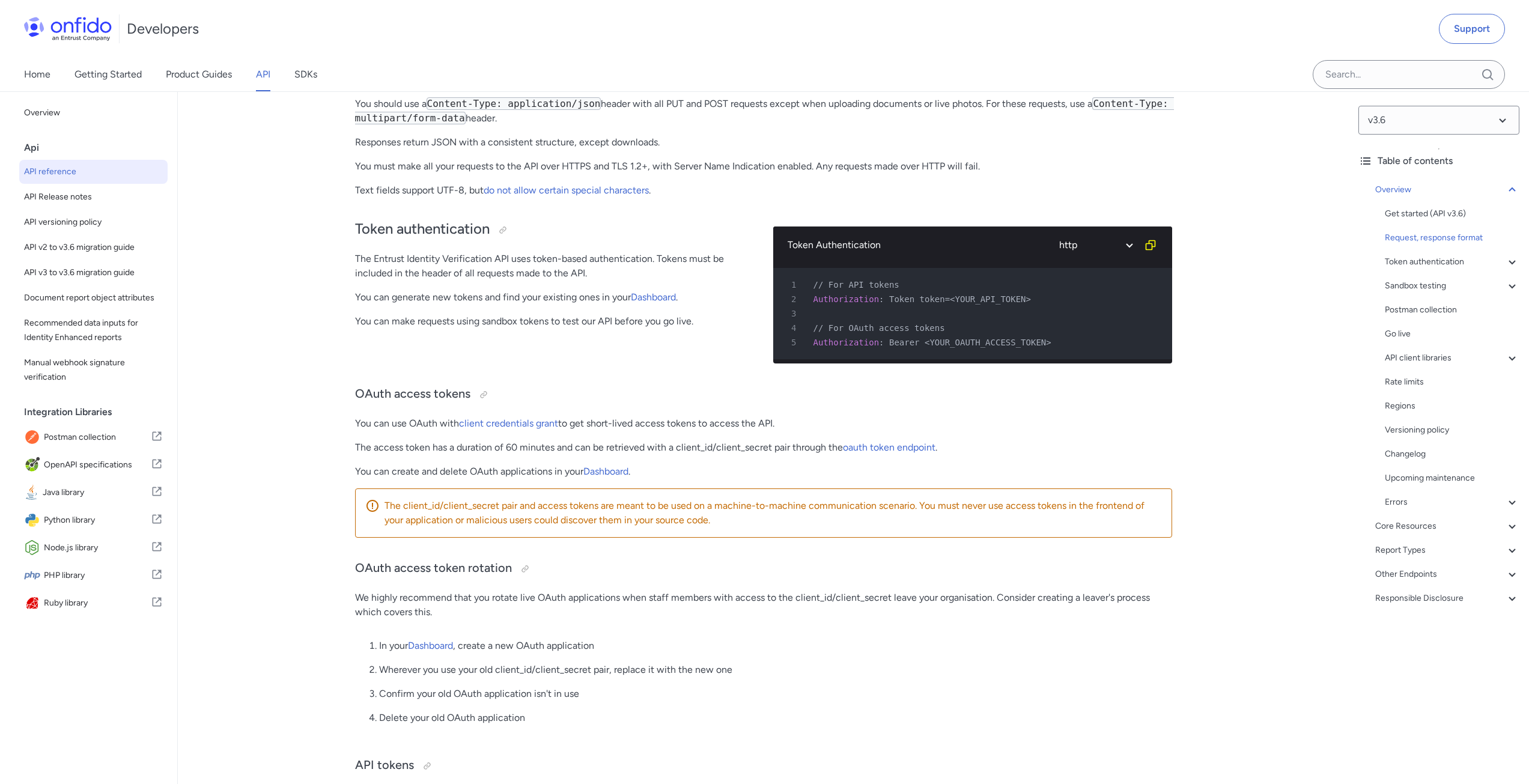
scroll to position [60, 0]
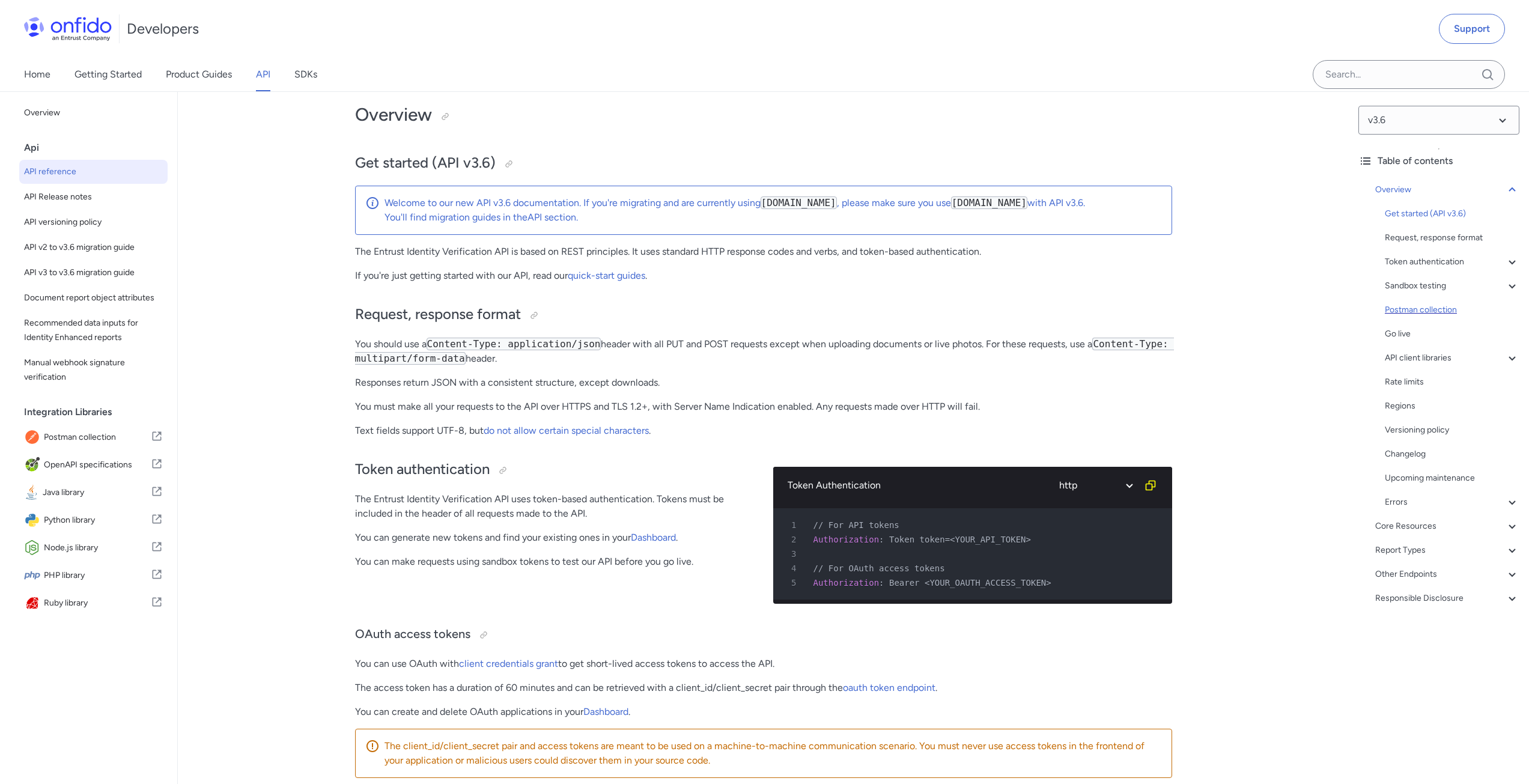
click at [1426, 308] on div "Postman collection" at bounding box center [1453, 310] width 134 height 15
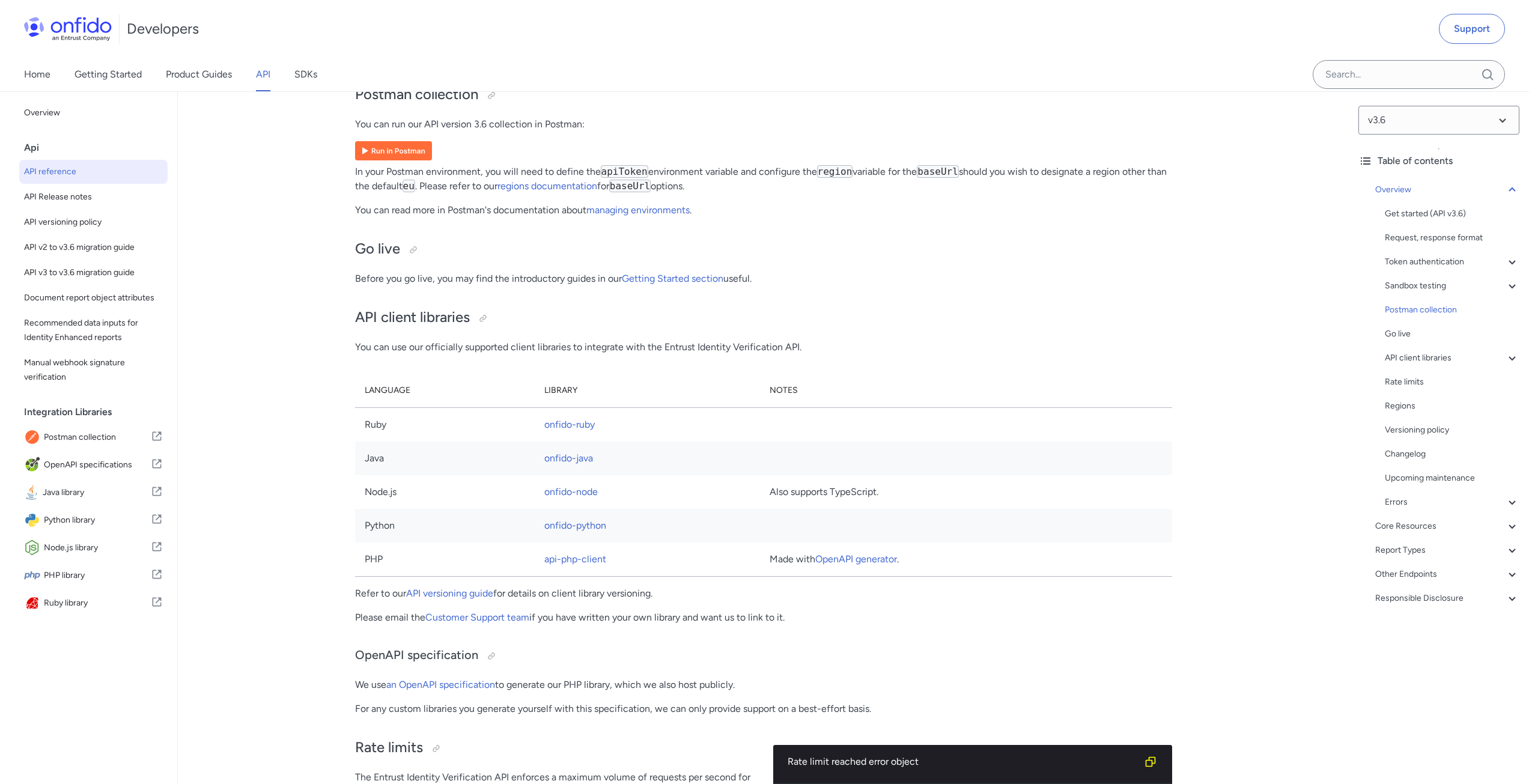
click at [944, 218] on p "You can read more in Postman's documentation about managing environments ." at bounding box center [764, 211] width 817 height 15
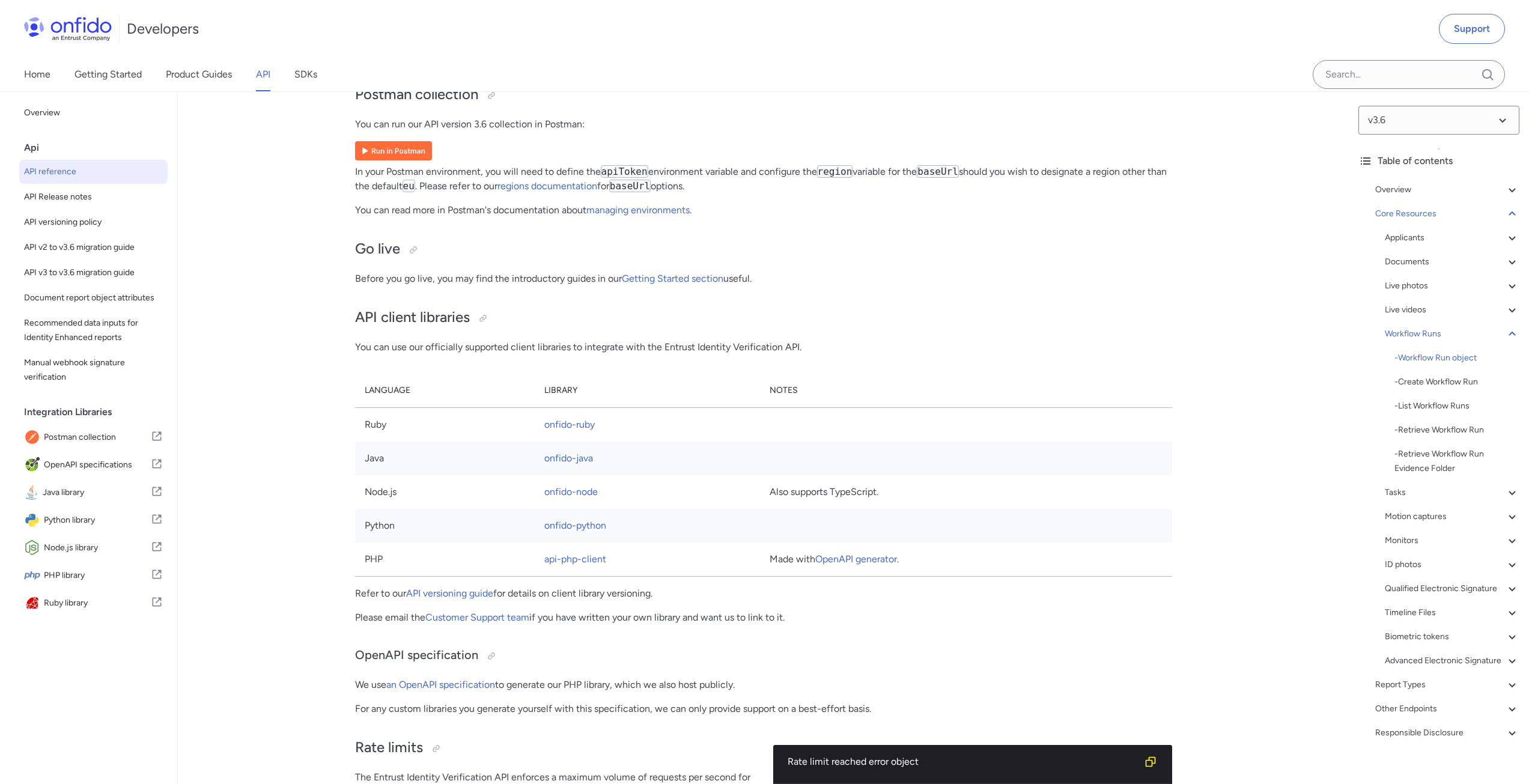
scroll to position [27478, 0]
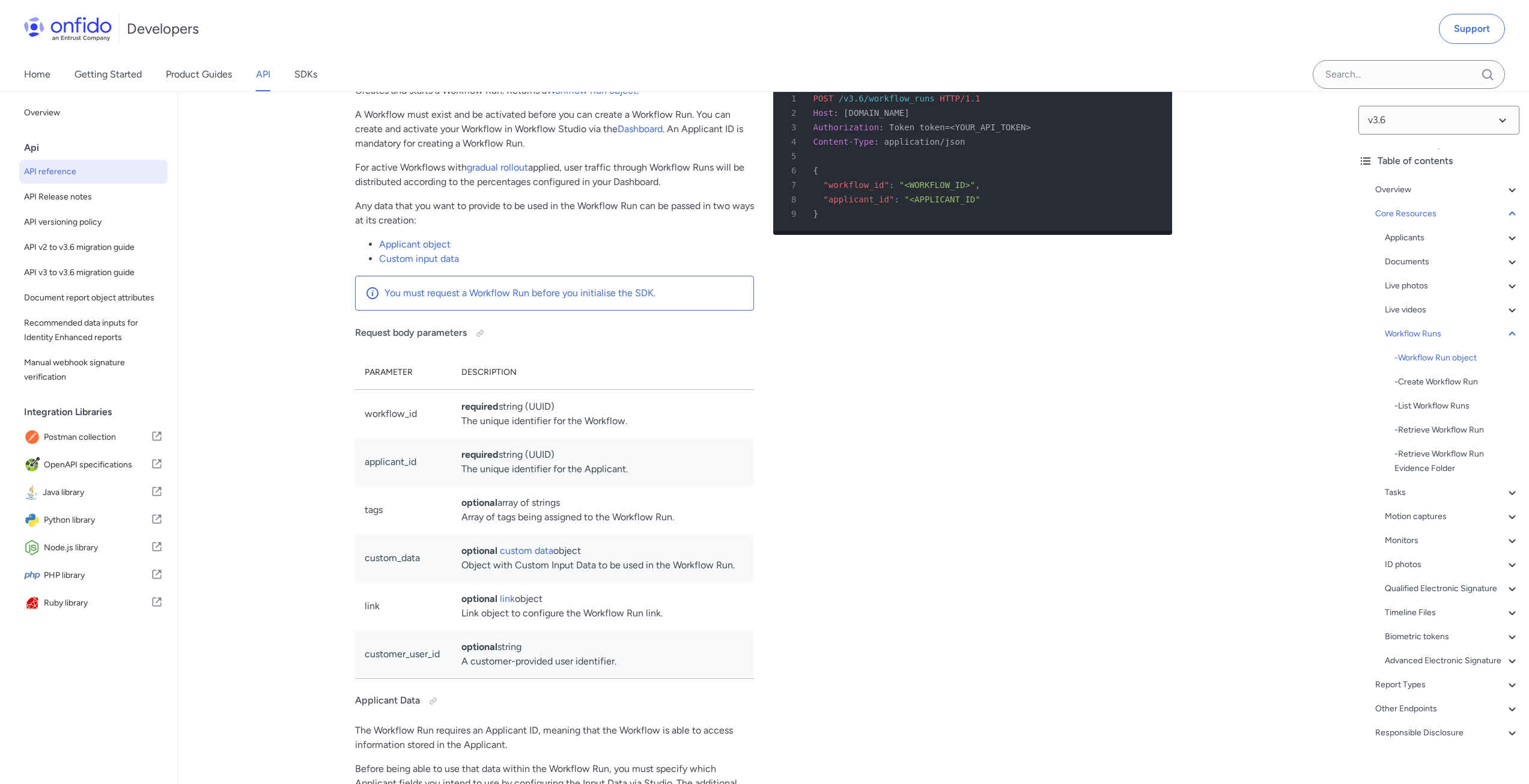
click at [1152, 64] on icon "Copy code snippet button" at bounding box center [1149, 59] width 10 height 10
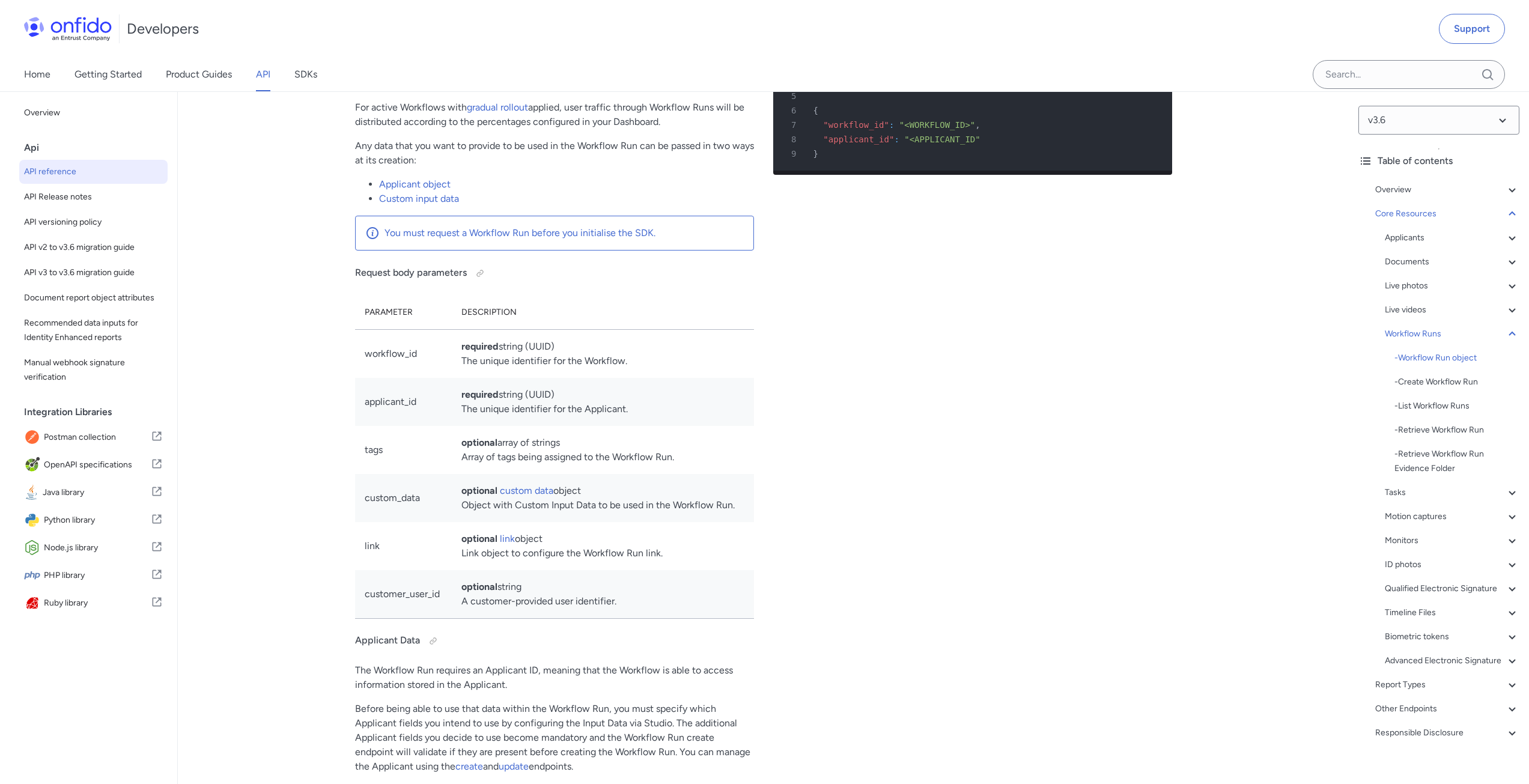
scroll to position [27659, 0]
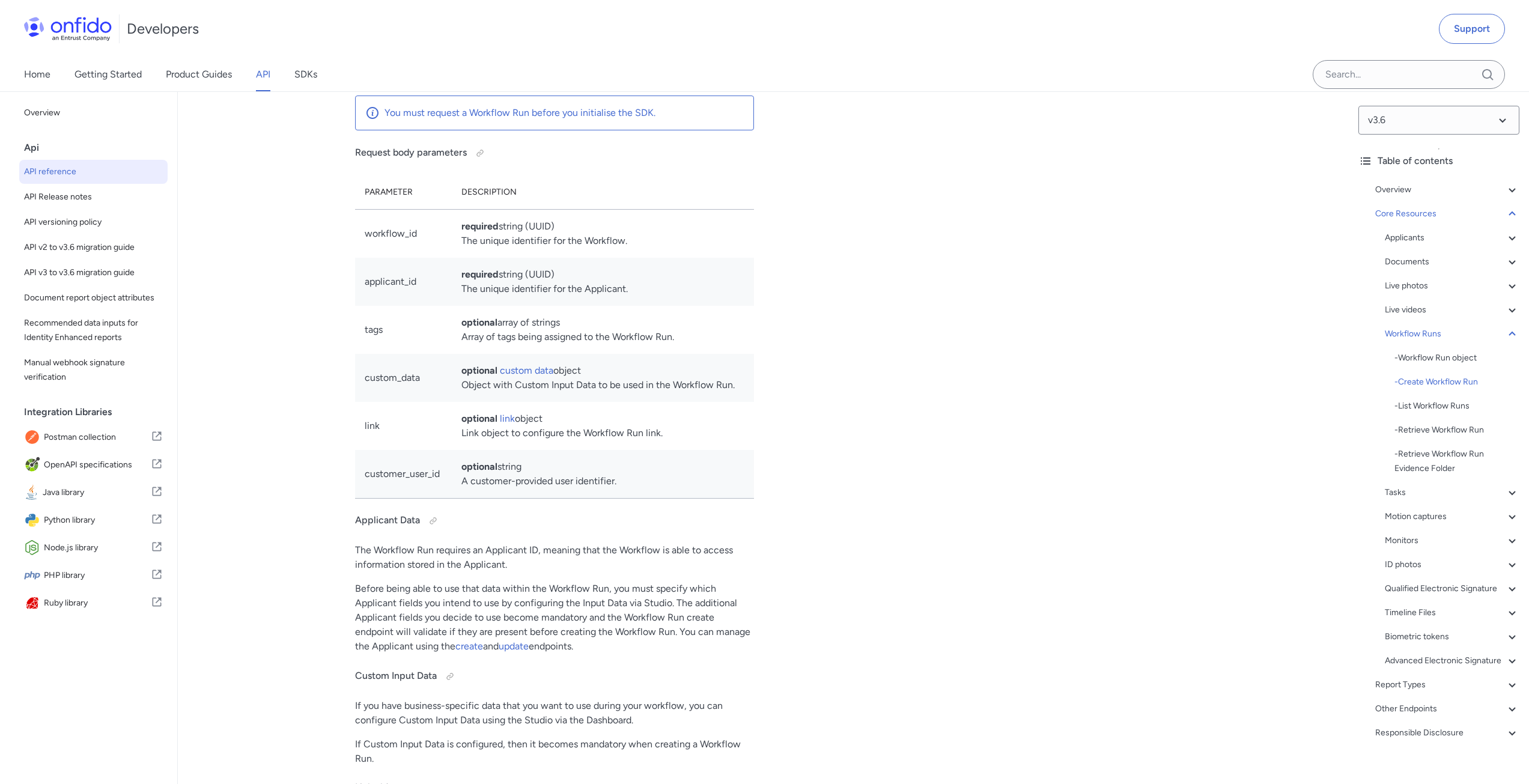
click at [1082, 532] on div "Create Workflow Run http bash 1 POST /v3.6/workflow_runs HTTP/1.1 2 Host : api.…" at bounding box center [972, 593] width 399 height 1505
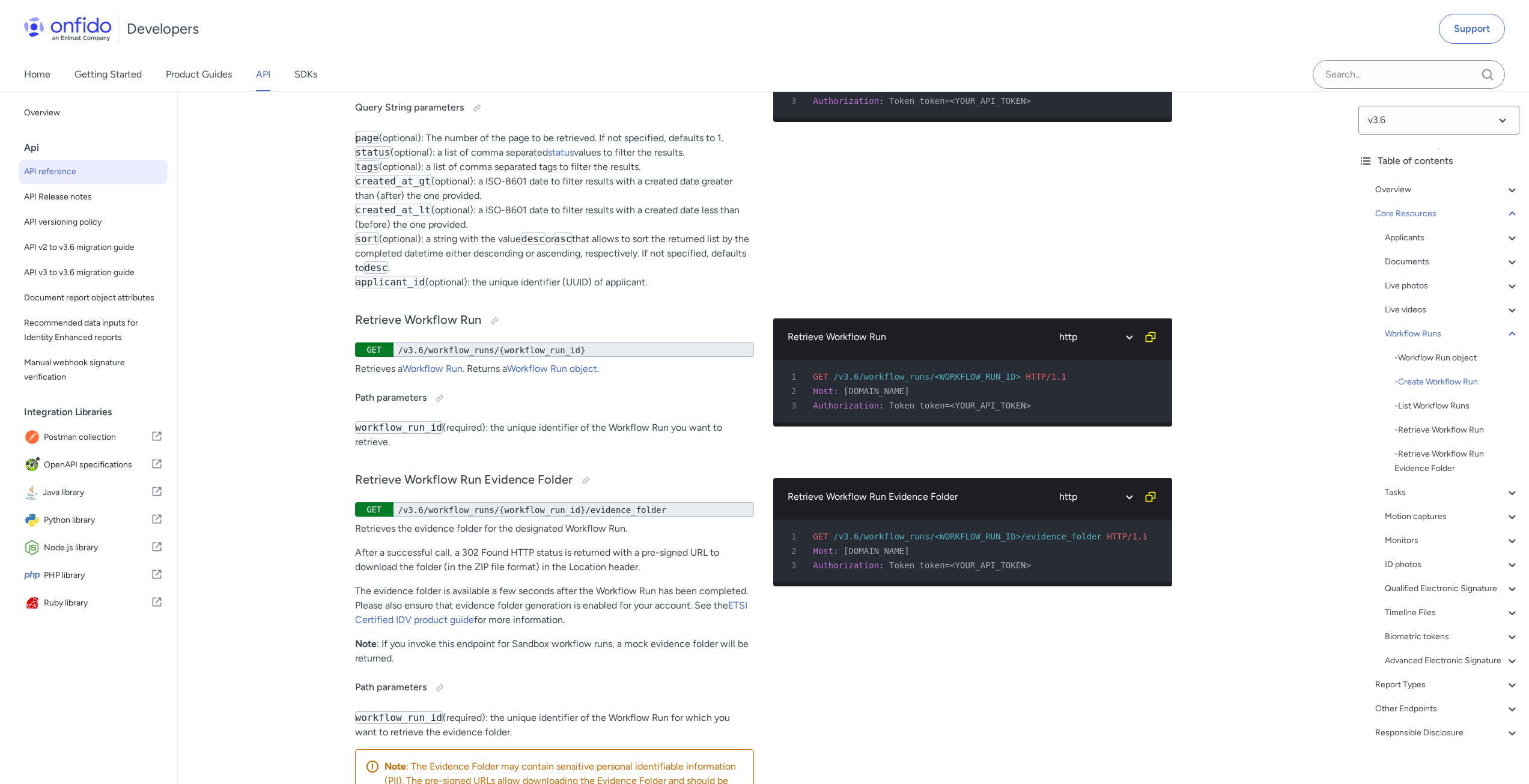
scroll to position [27505, 0]
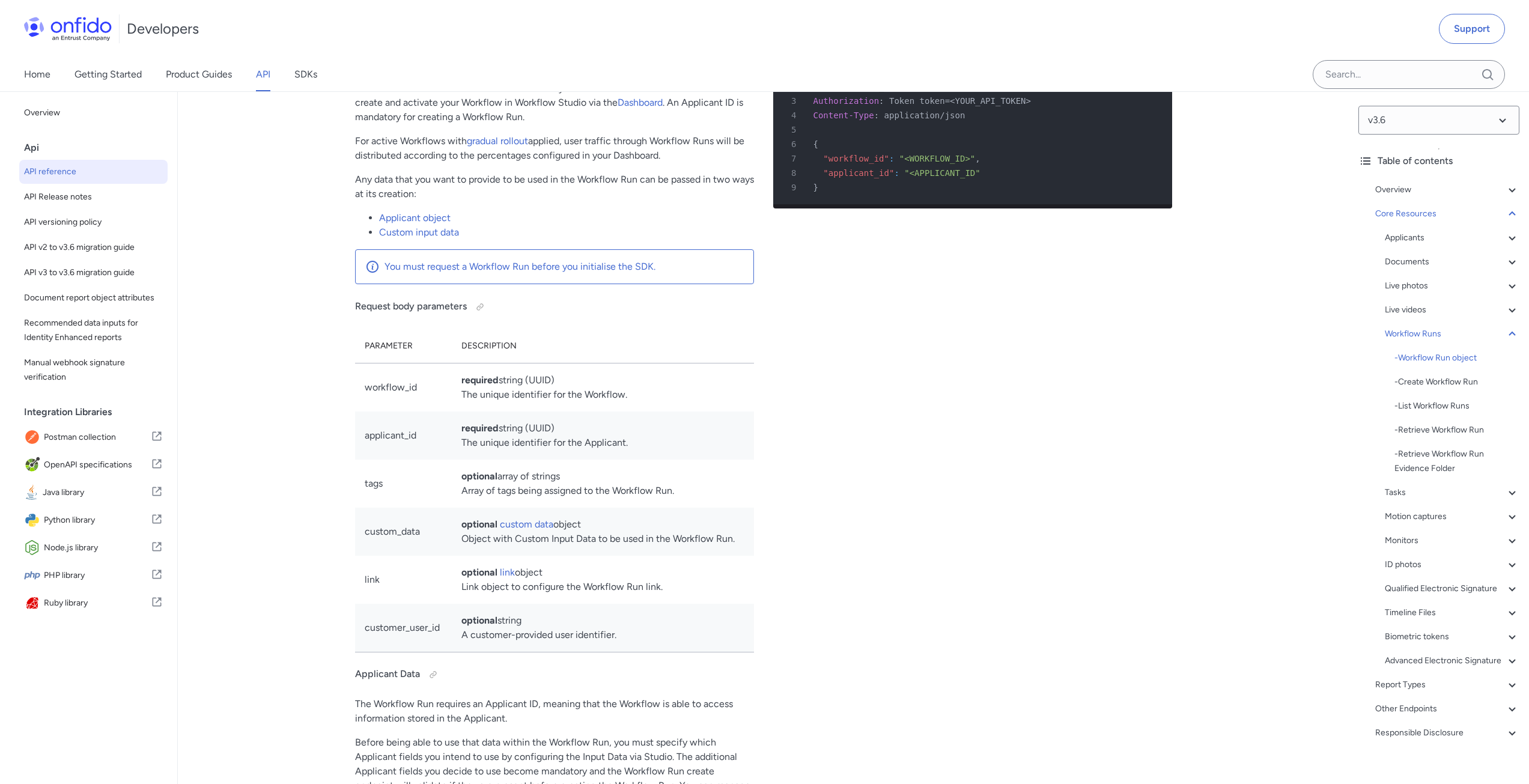
click at [594, 70] on link "Workflow Run object" at bounding box center [591, 64] width 90 height 12
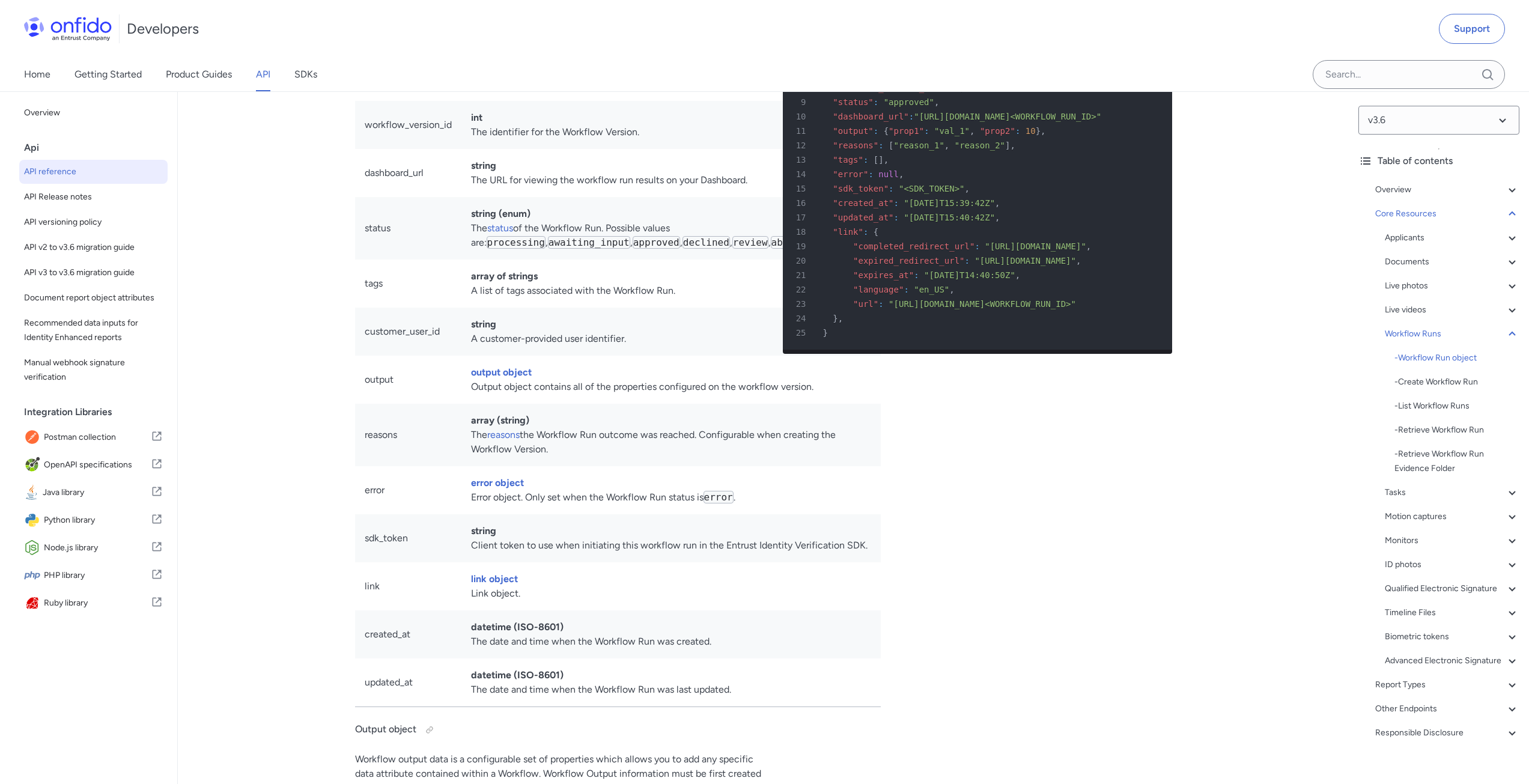
click at [1001, 720] on div "Example Workflow Run object 1 HTTP/1.1 201 Created 2 Content-Type : application…" at bounding box center [977, 770] width 390 height 1715
click at [1003, 713] on div "Example Workflow Run object 1 HTTP/1.1 201 Created 2 Content-Type : application…" at bounding box center [977, 770] width 390 height 1715
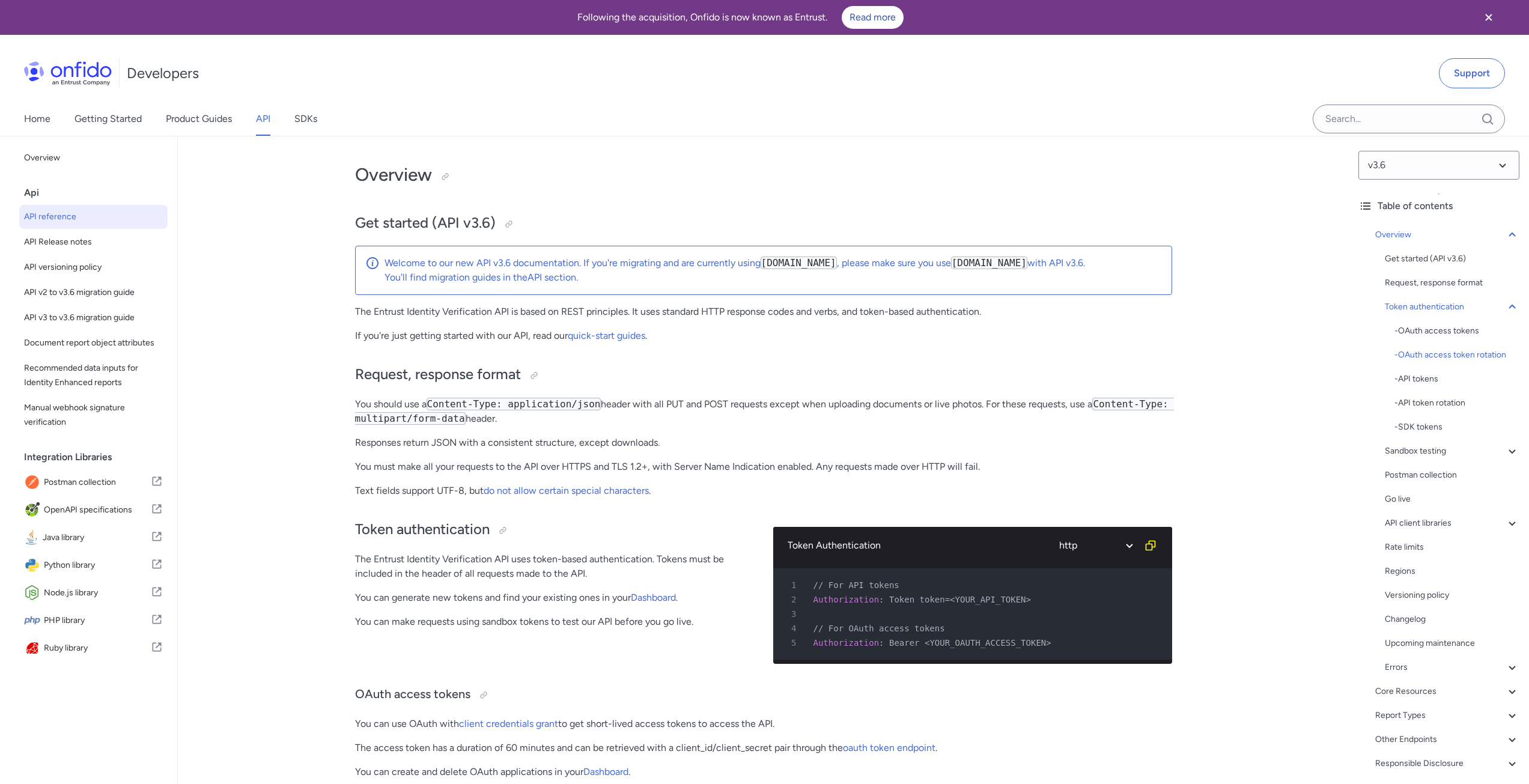
select select "http"
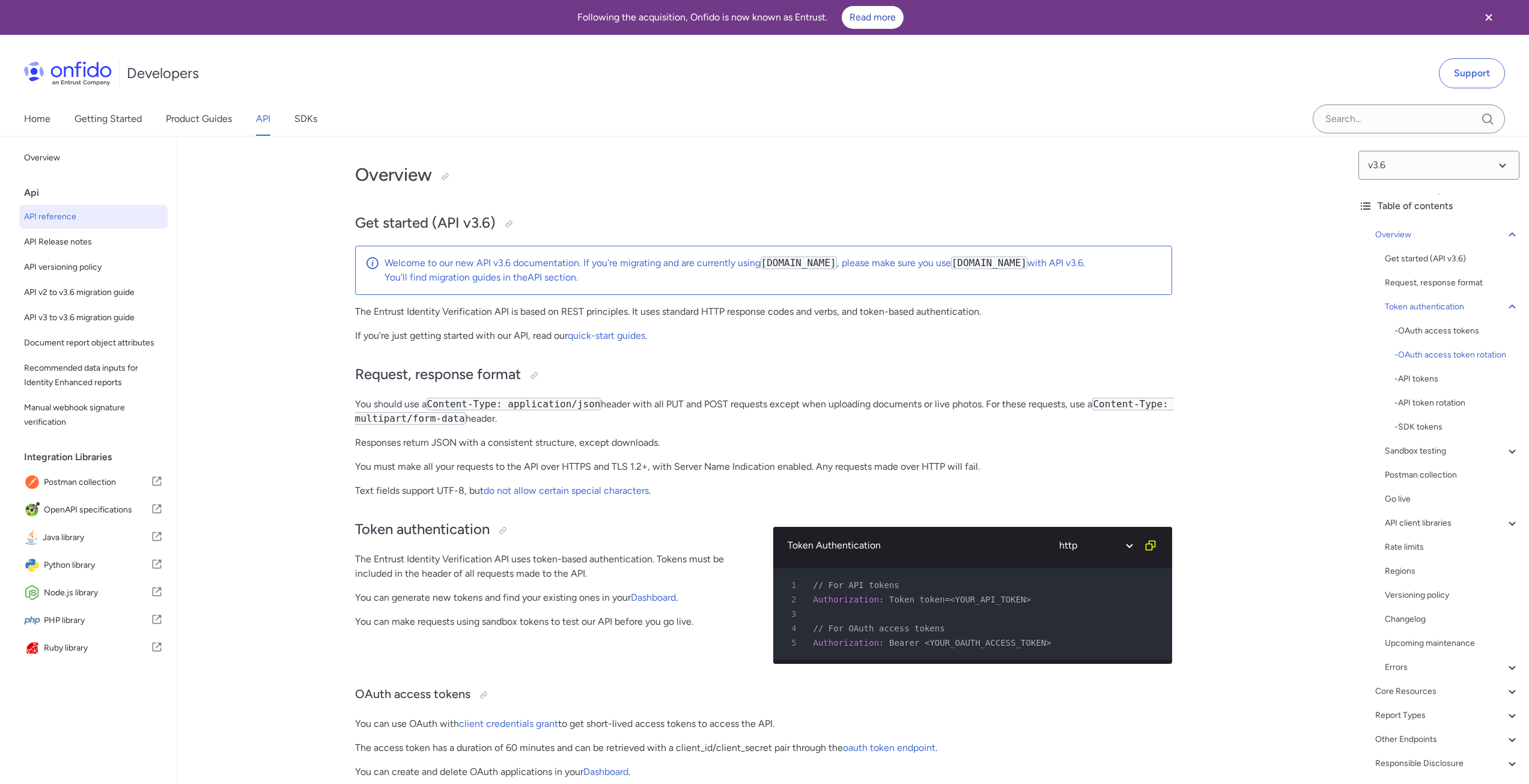
select select "http"
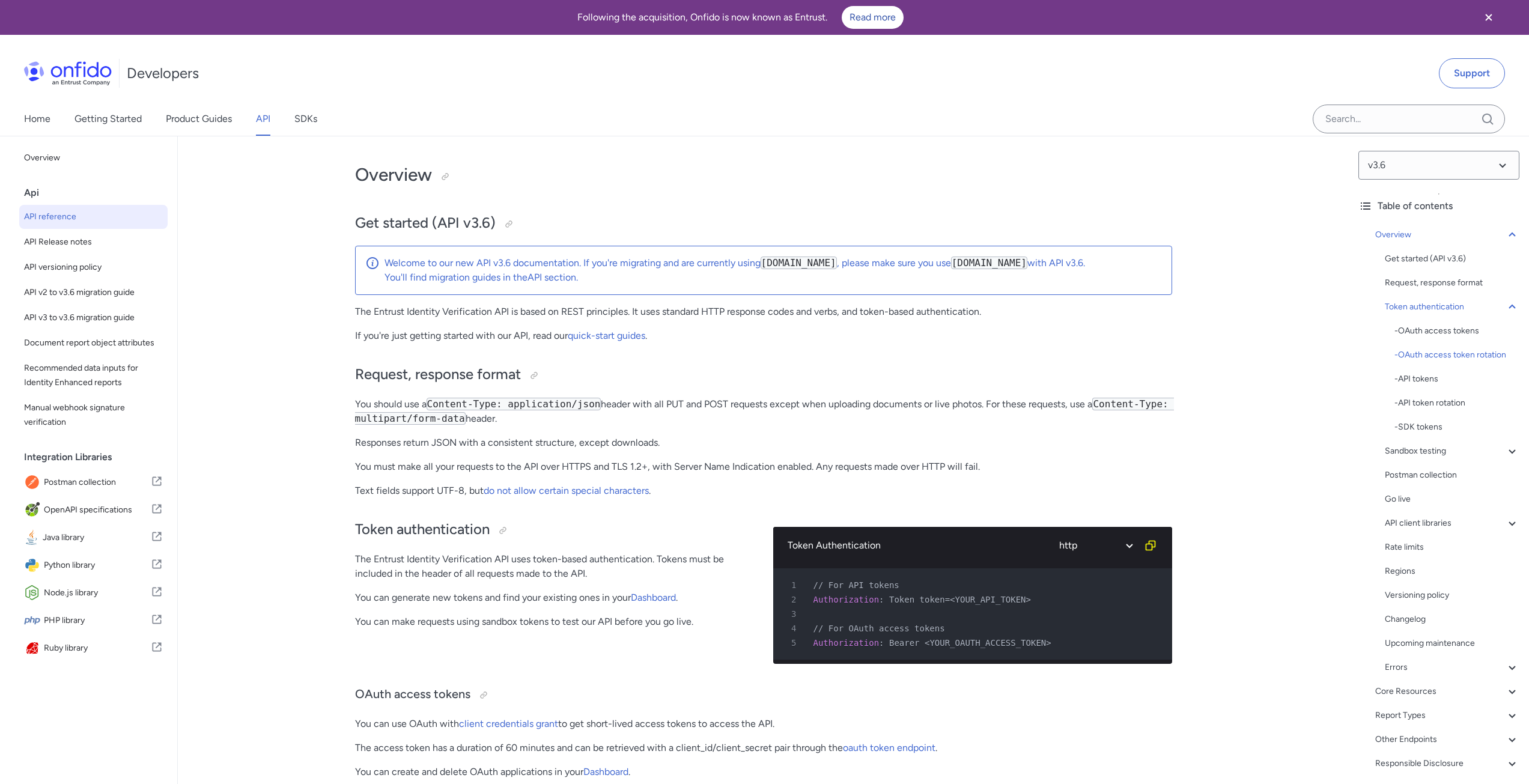
select select "http"
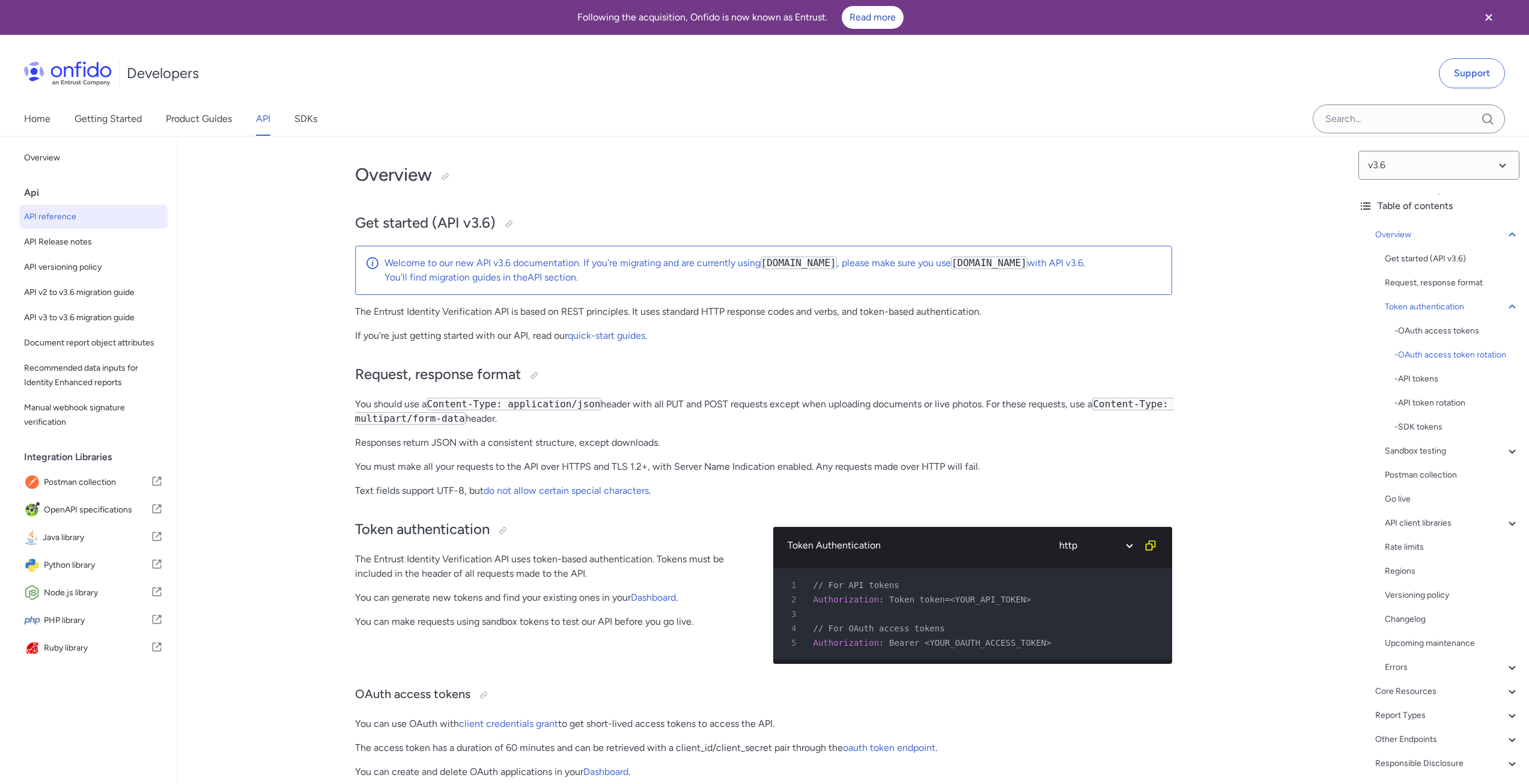
select select "http"
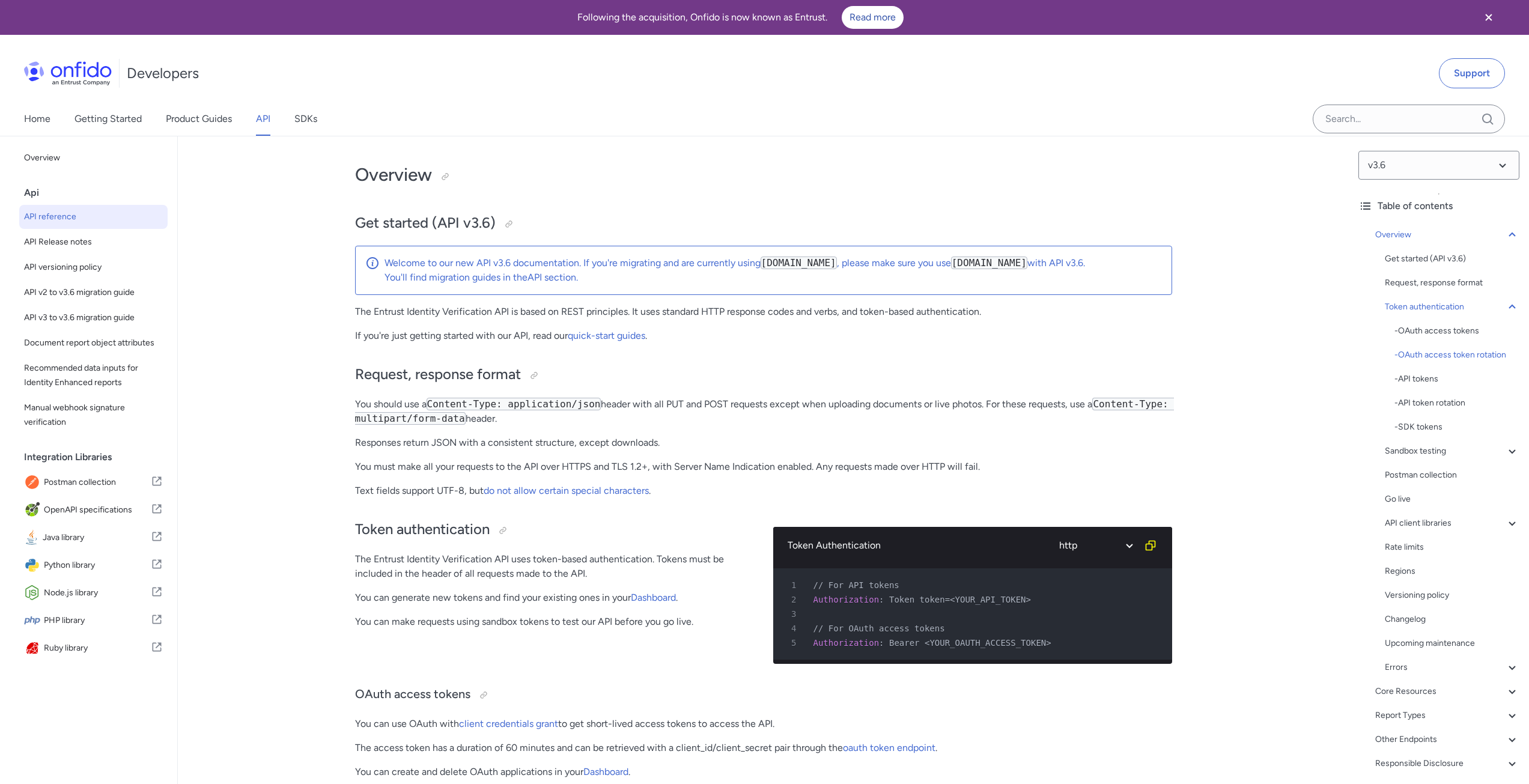
select select "http"
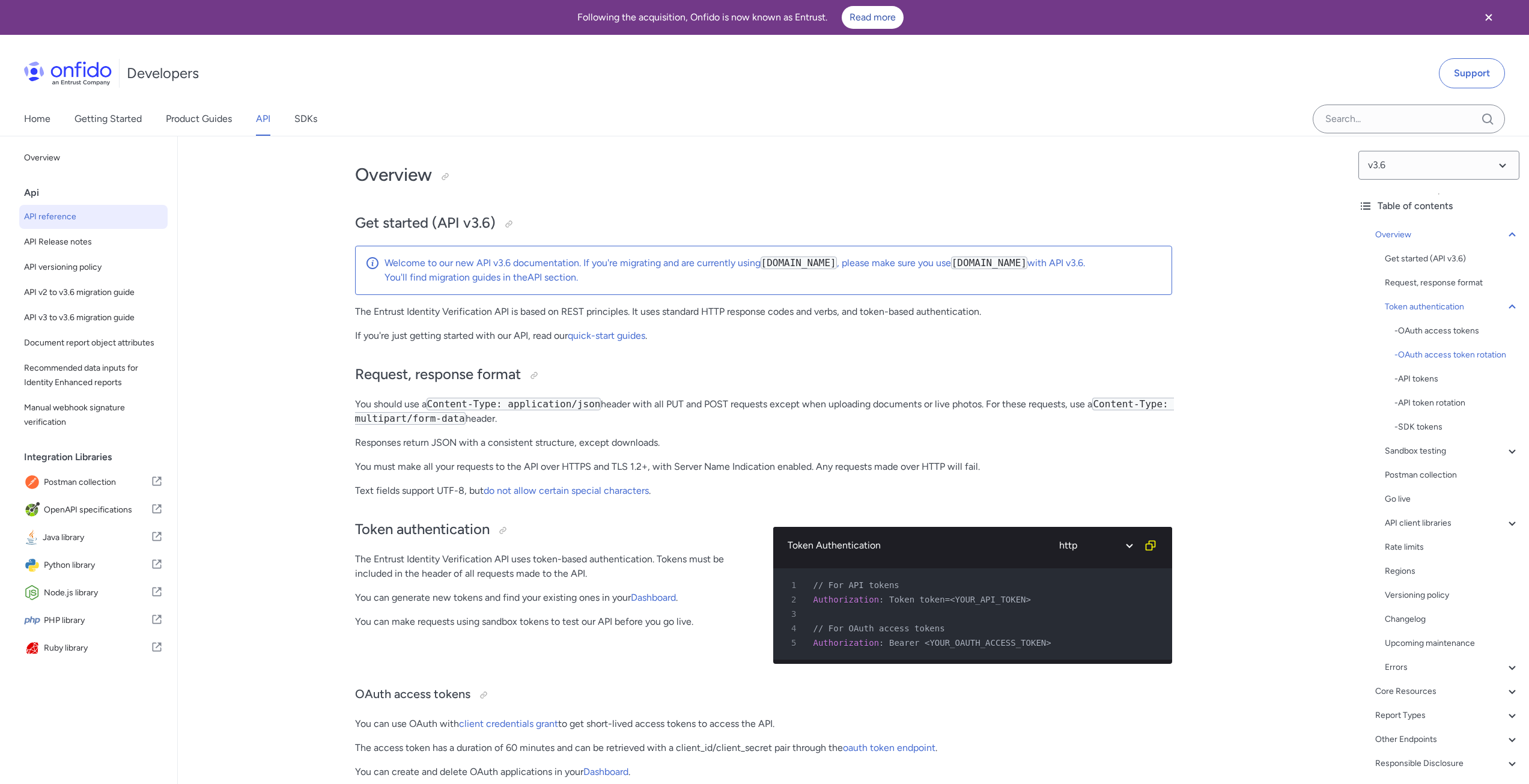
select select "http"
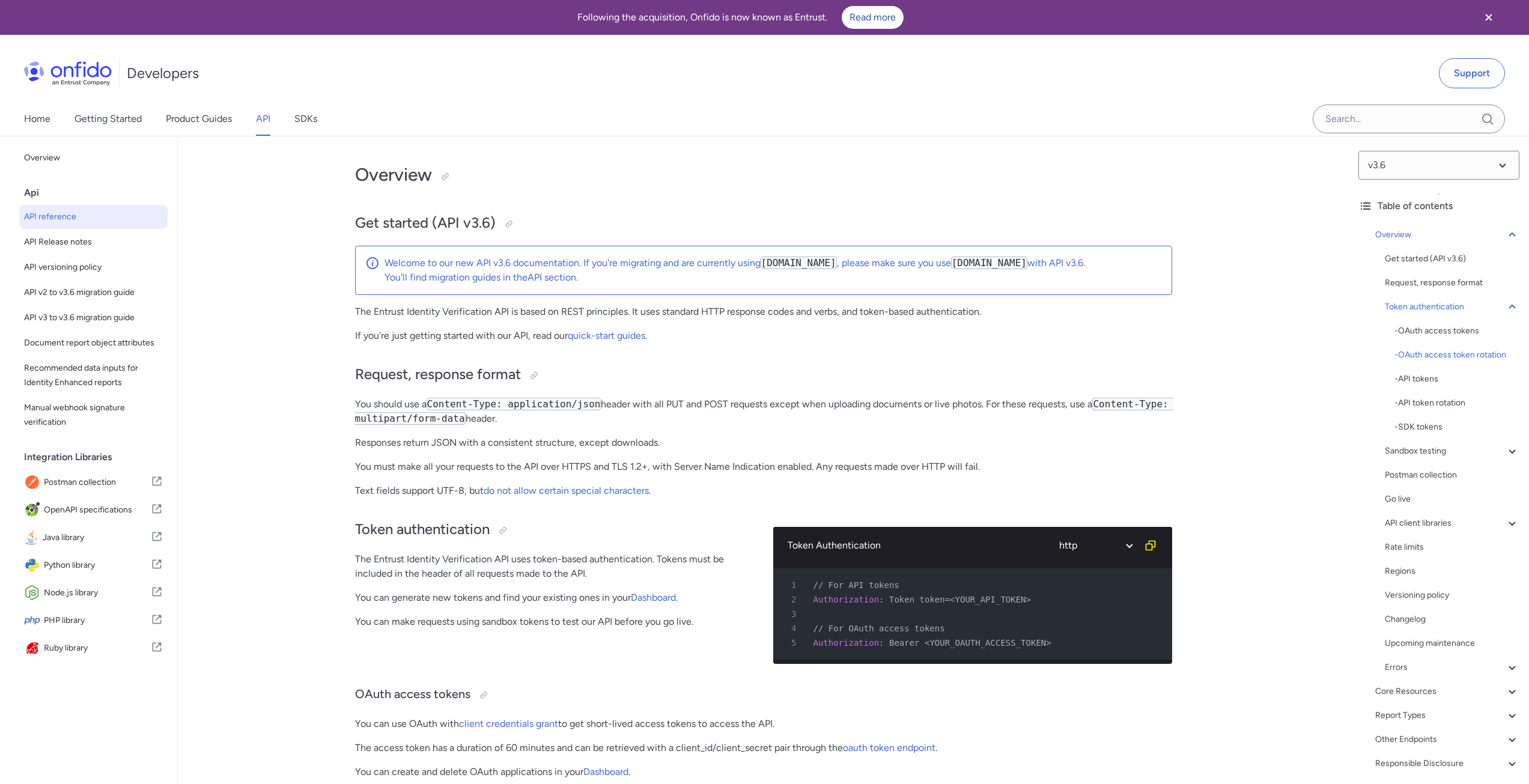
select select "http"
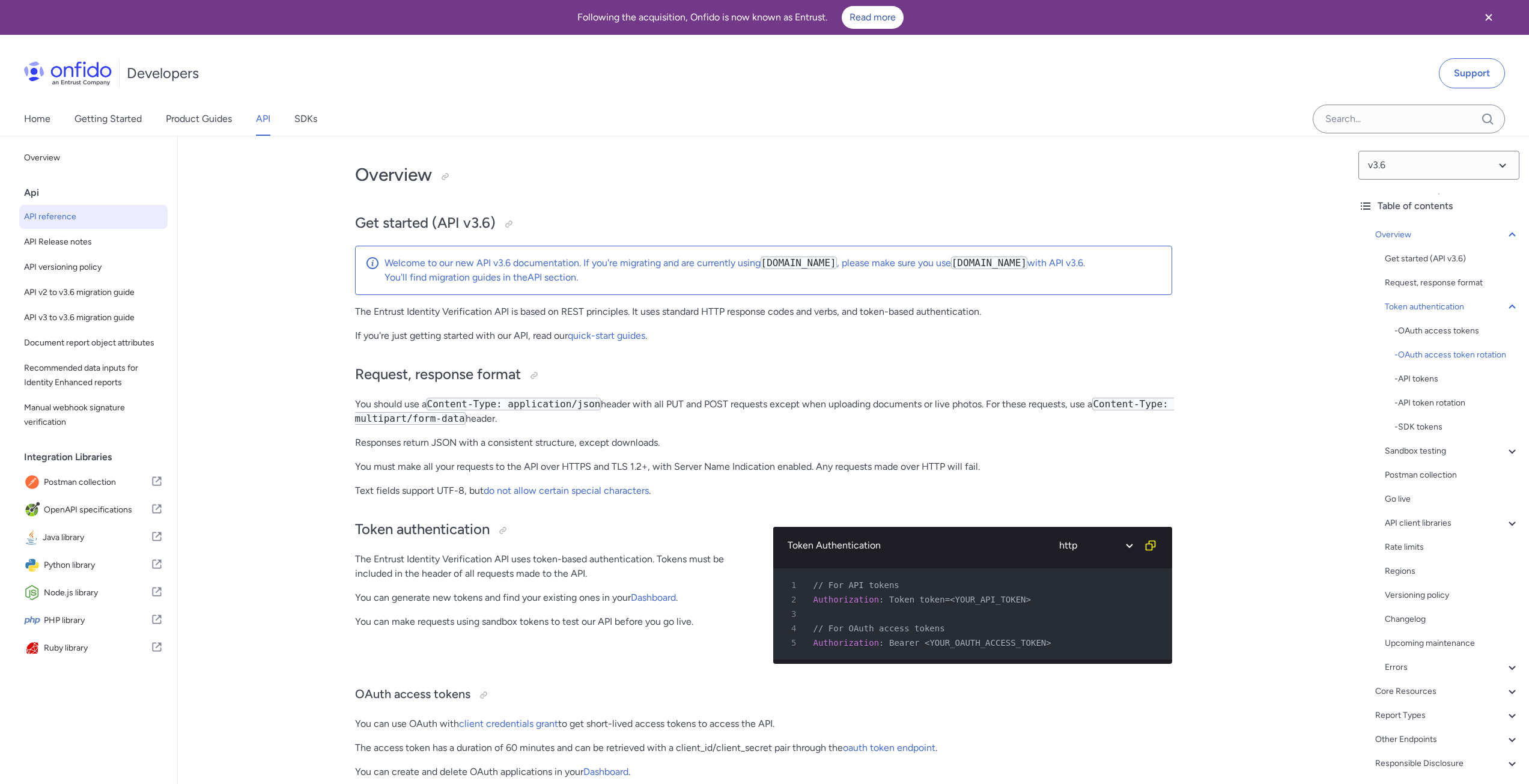
select select "http"
